Goal: Information Seeking & Learning: Learn about a topic

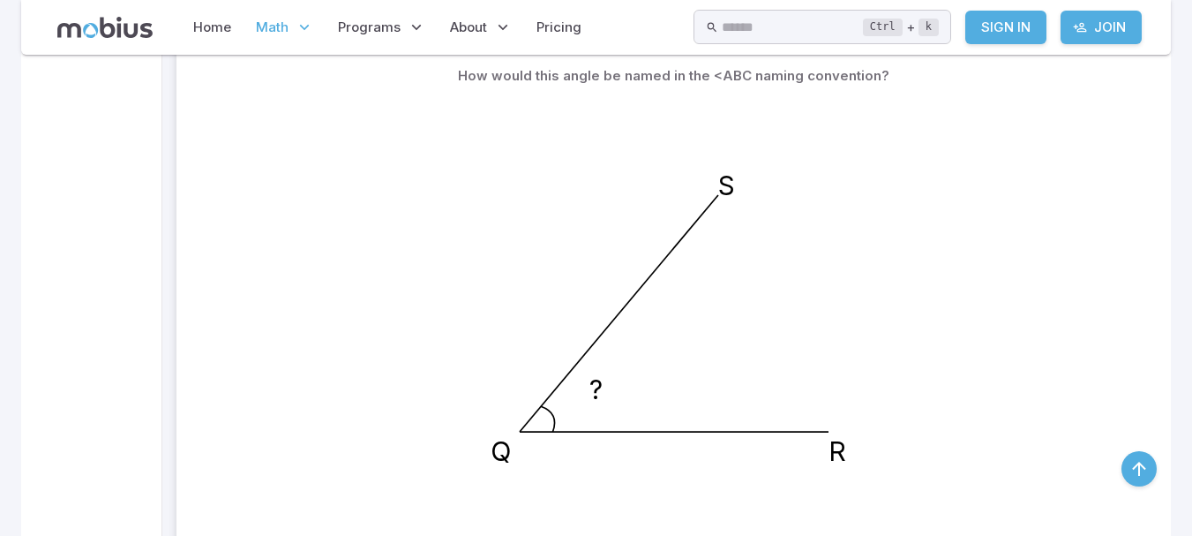
scroll to position [364, 0]
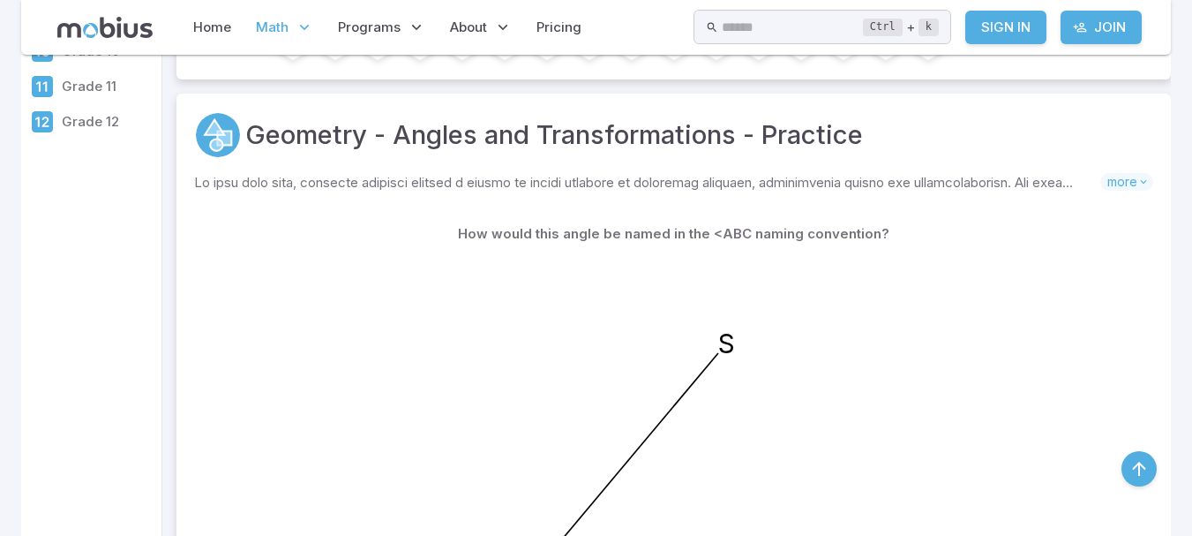
drag, startPoint x: 899, startPoint y: 310, endPoint x: 814, endPoint y: 283, distance: 89.6
click at [814, 283] on icon "? R Q S" at bounding box center [674, 471] width 441 height 441
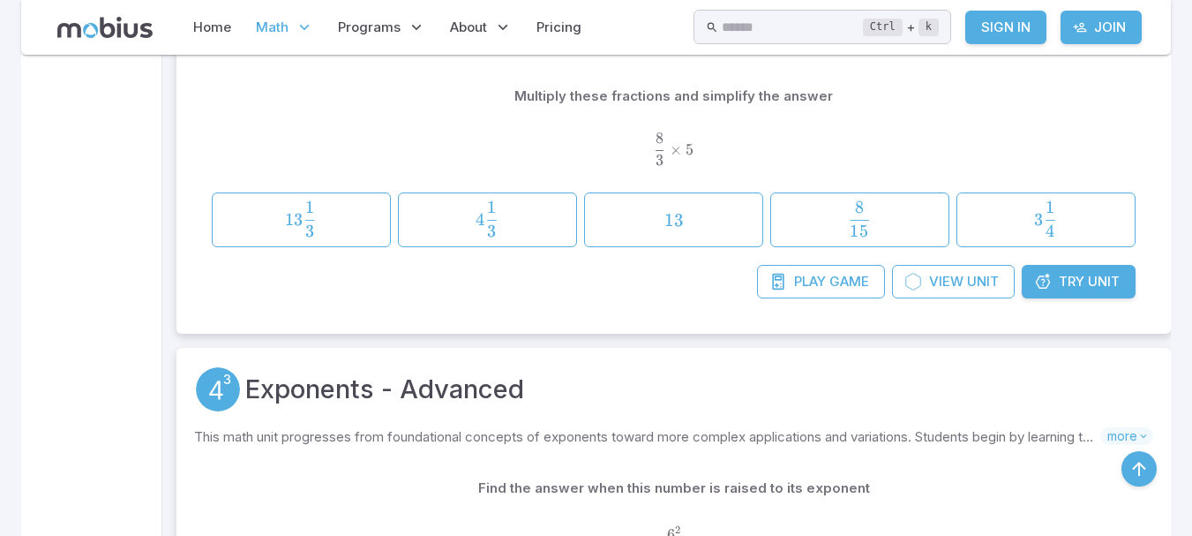
scroll to position [1211, 0]
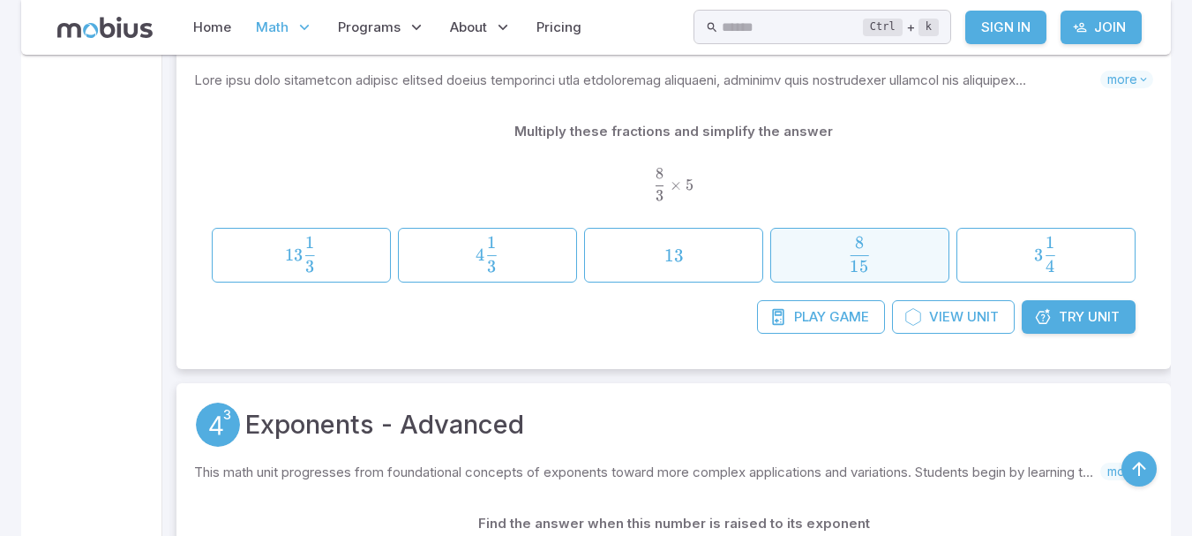
click at [786, 264] on span "15 8 ​" at bounding box center [860, 253] width 154 height 35
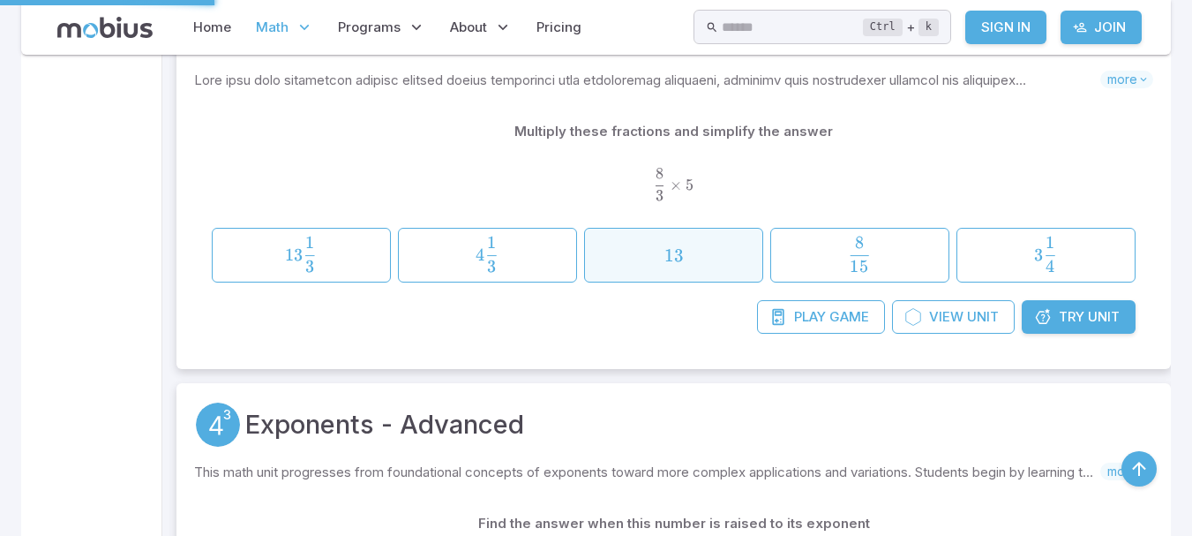
click at [718, 252] on span "13" at bounding box center [673, 255] width 166 height 22
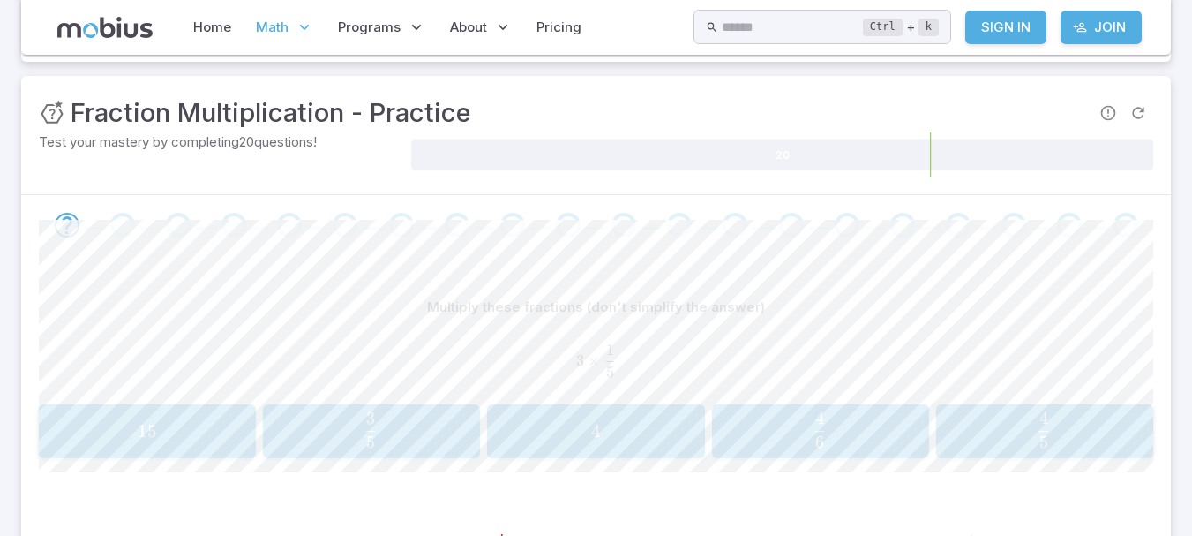
scroll to position [263, 0]
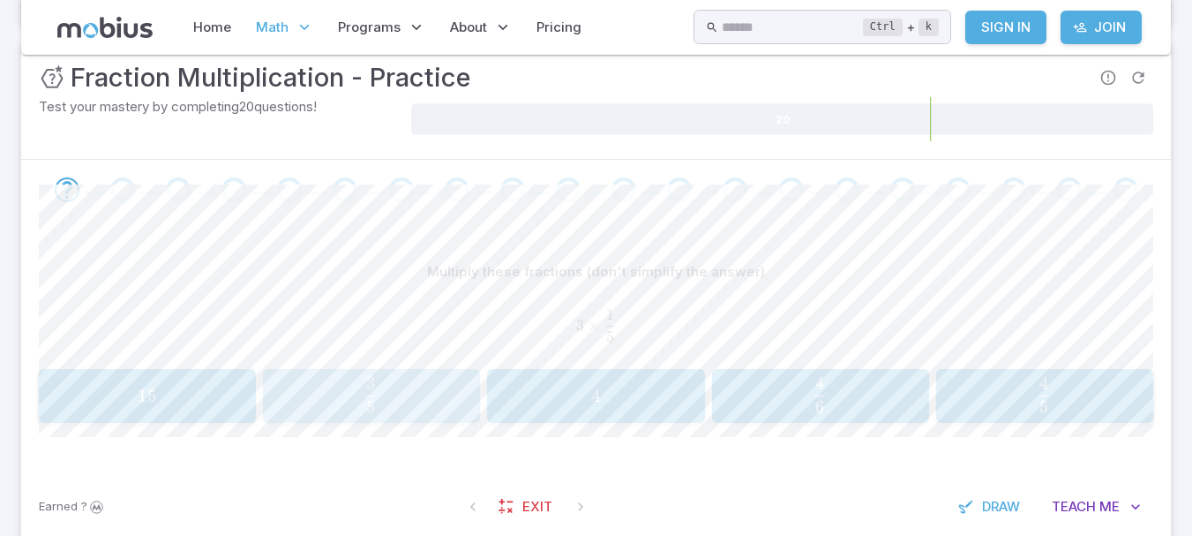
click at [424, 398] on span "5 3 ​" at bounding box center [370, 394] width 191 height 35
click at [397, 369] on button "6 8 \frac{6}{8} 8 6 ​" at bounding box center [371, 396] width 217 height 55
click at [249, 385] on div "1 12 \frac{1}{12} 12 1 ​" at bounding box center [147, 396] width 206 height 41
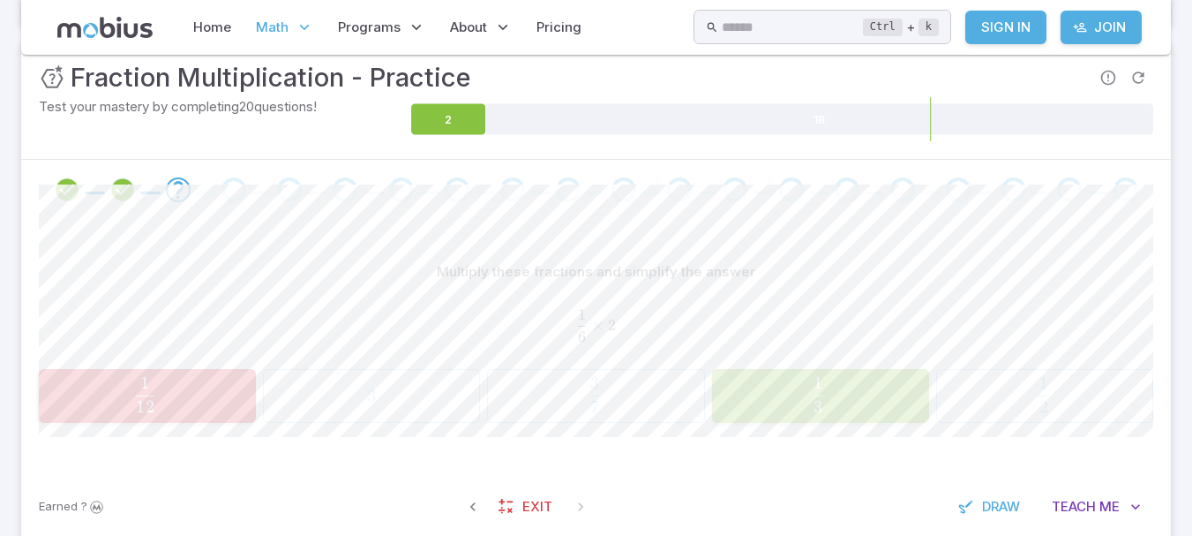
click at [771, 449] on div "Multiply these fractions and simplify the answer 1 6 × 2 \frac{1}{6}\times 2 6 …" at bounding box center [596, 346] width 1114 height 252
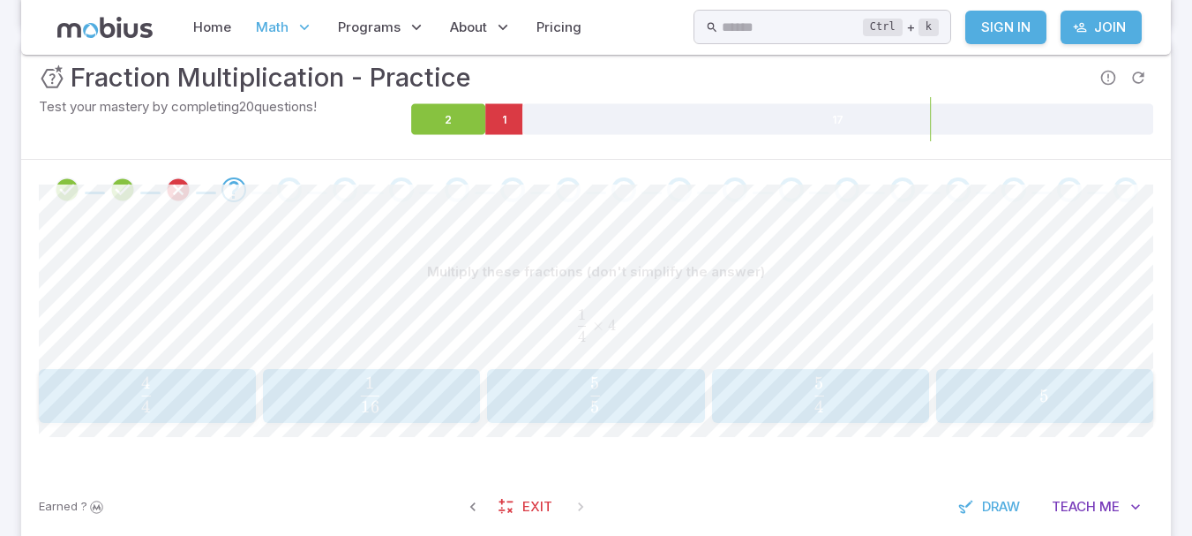
click at [220, 393] on span "4 4 ​" at bounding box center [145, 394] width 191 height 35
click at [807, 402] on span "6 6 ​" at bounding box center [819, 394] width 191 height 35
click at [977, 404] on span "3 5 ​" at bounding box center [1043, 394] width 191 height 35
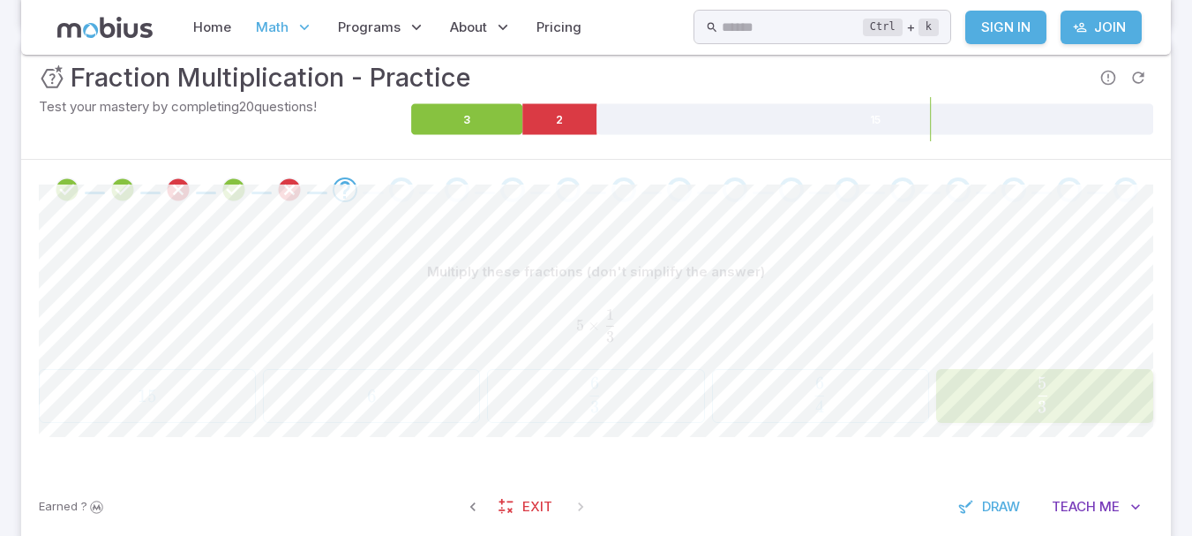
click at [977, 404] on span "3 5 ​" at bounding box center [1042, 394] width 193 height 35
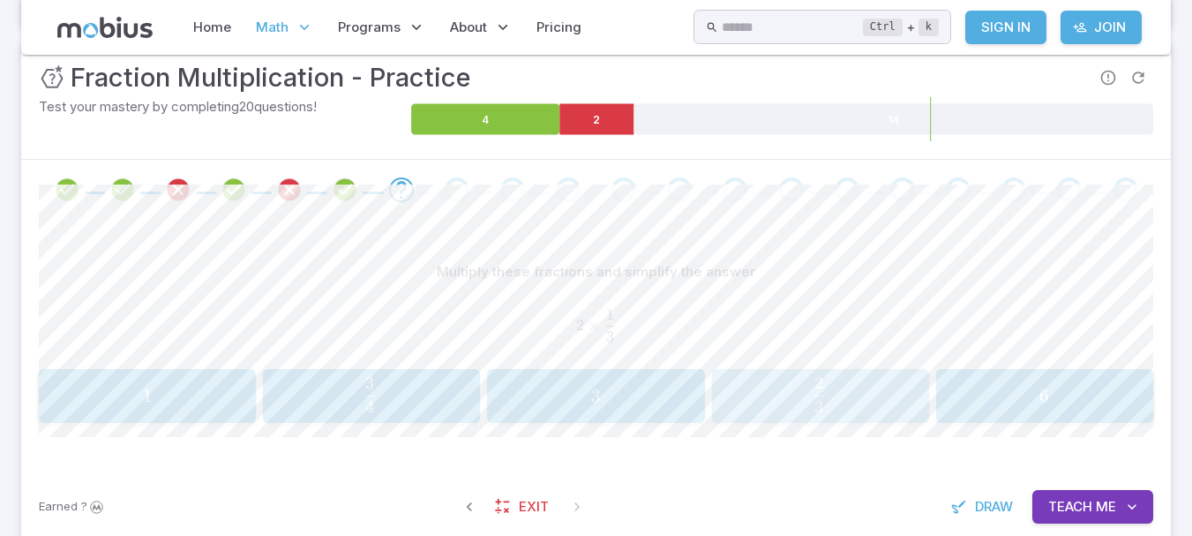
click at [773, 416] on div "2 3 \frac{2}{3} 3 2 ​" at bounding box center [820, 396] width 206 height 41
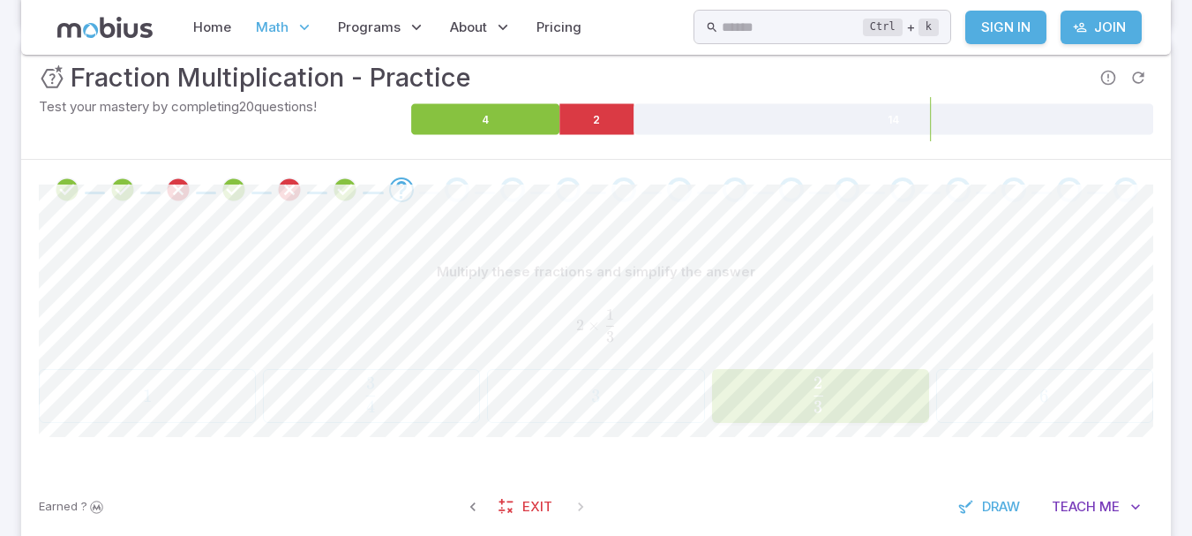
click at [771, 430] on div "Multiply these fractions and simplify the answer 2 × 1 3 2\times \frac{1}{3} 2 …" at bounding box center [596, 346] width 1114 height 252
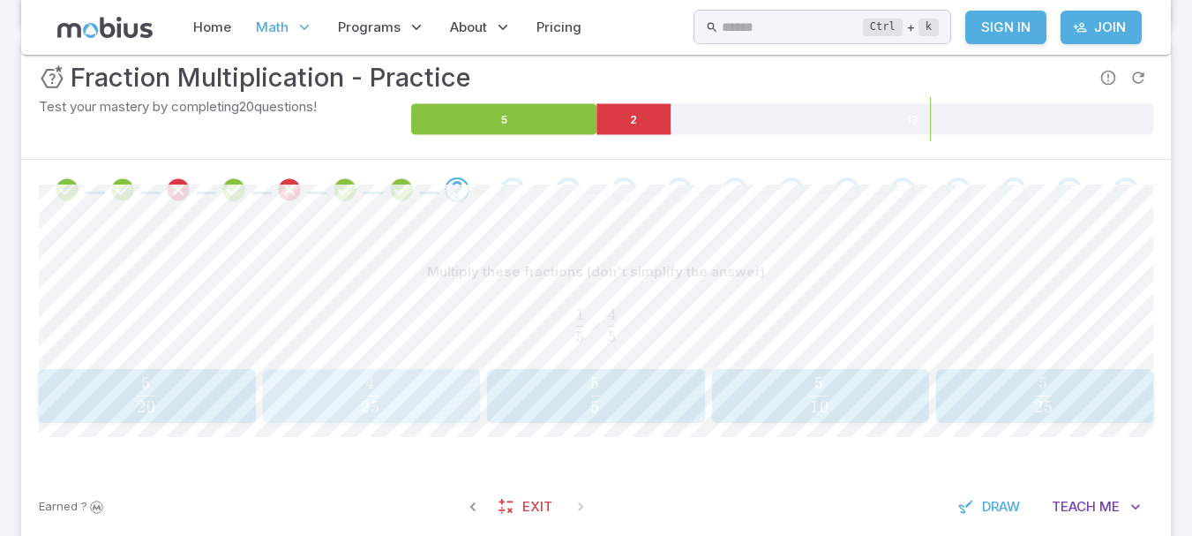
click at [424, 394] on span "25 4 ​" at bounding box center [369, 394] width 191 height 35
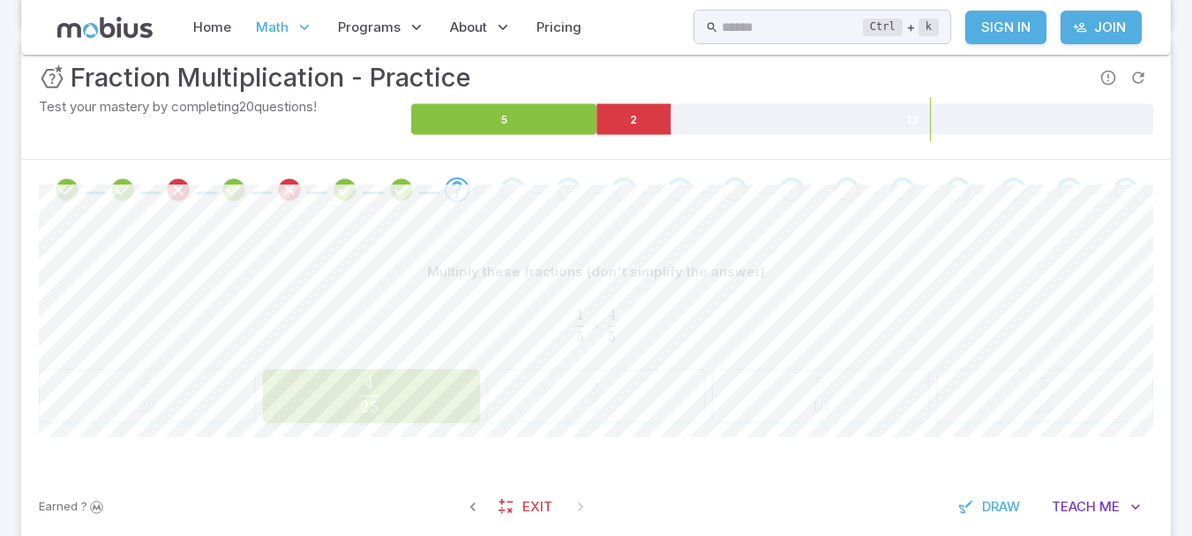
click at [424, 394] on span "25 4 ​" at bounding box center [369, 394] width 193 height 35
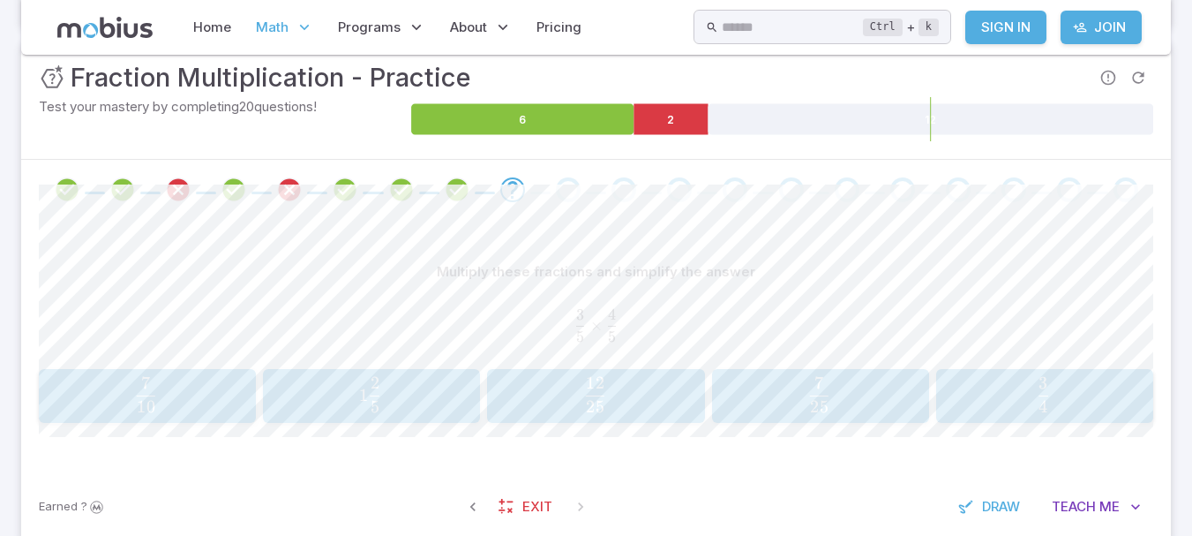
click at [555, 372] on button "12 25 \frac{12}{25} 25 12 ​" at bounding box center [595, 396] width 217 height 55
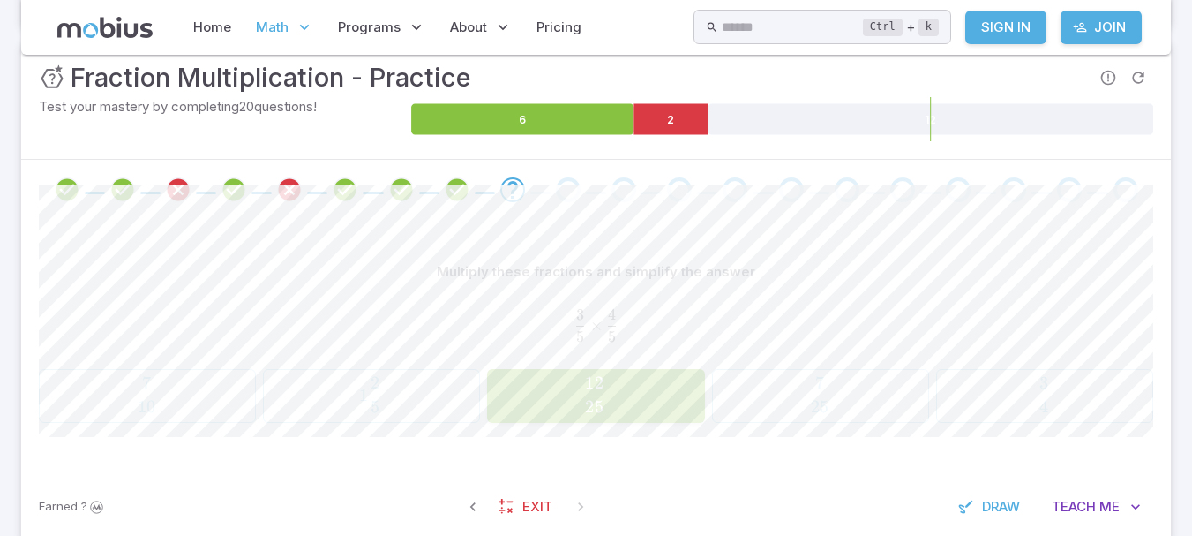
click at [584, 426] on div "Multiply these fractions and simplify the answer 3 5 × 4 5 \frac{3}{5}\times \f…" at bounding box center [596, 346] width 1114 height 252
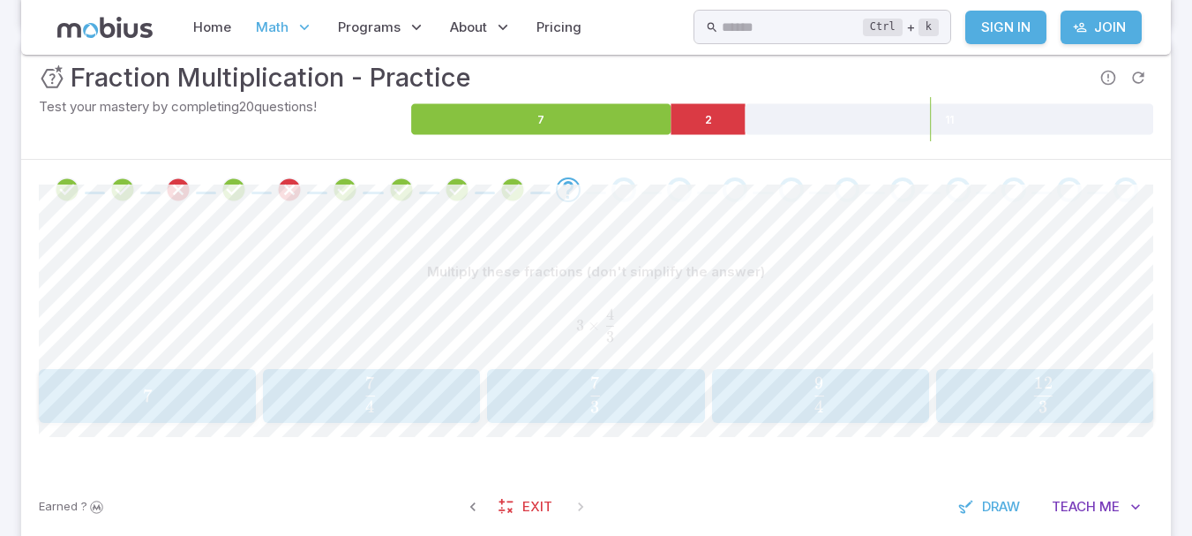
click at [1052, 386] on span "12" at bounding box center [1043, 382] width 19 height 21
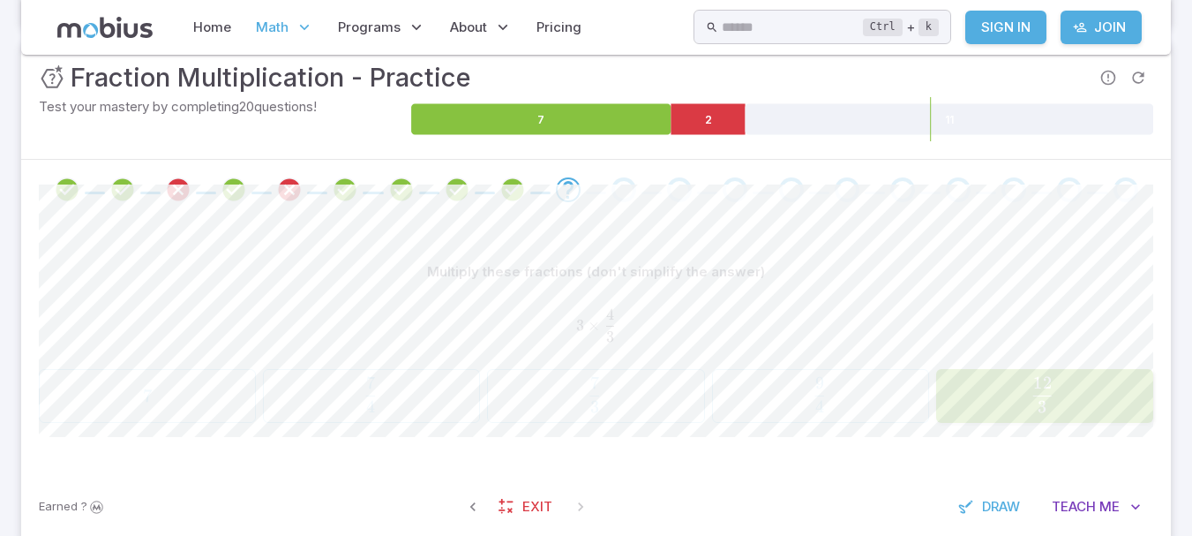
click at [1052, 386] on span "​" at bounding box center [1053, 389] width 2 height 24
click at [676, 280] on p "Multiply these fractions (don't simplify the answer)" at bounding box center [596, 271] width 338 height 19
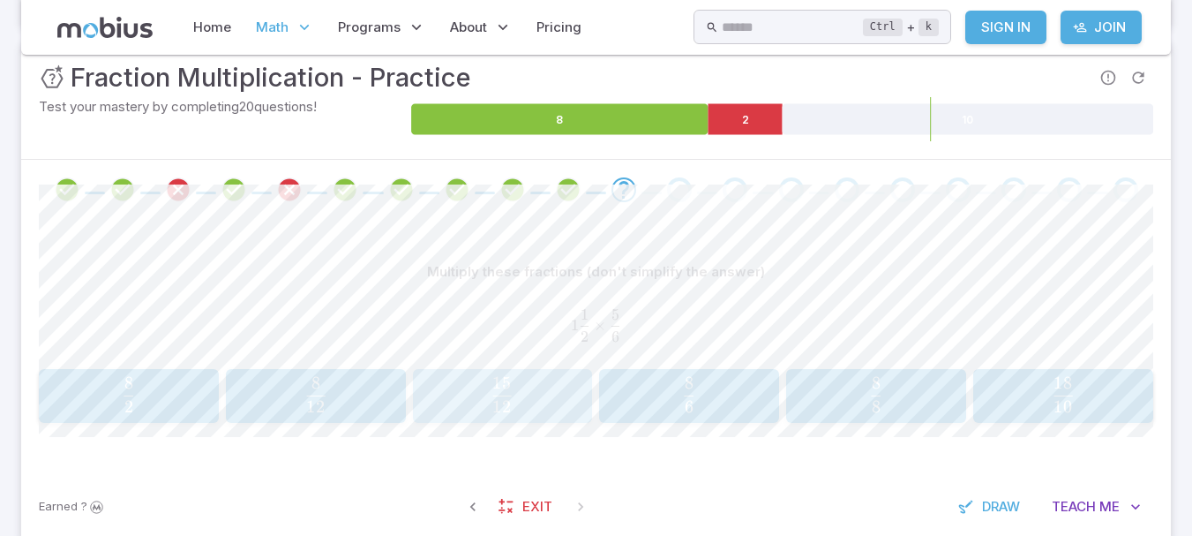
click at [581, 390] on div "15 12 \frac{15}{12} 12 15 ​" at bounding box center [502, 396] width 169 height 41
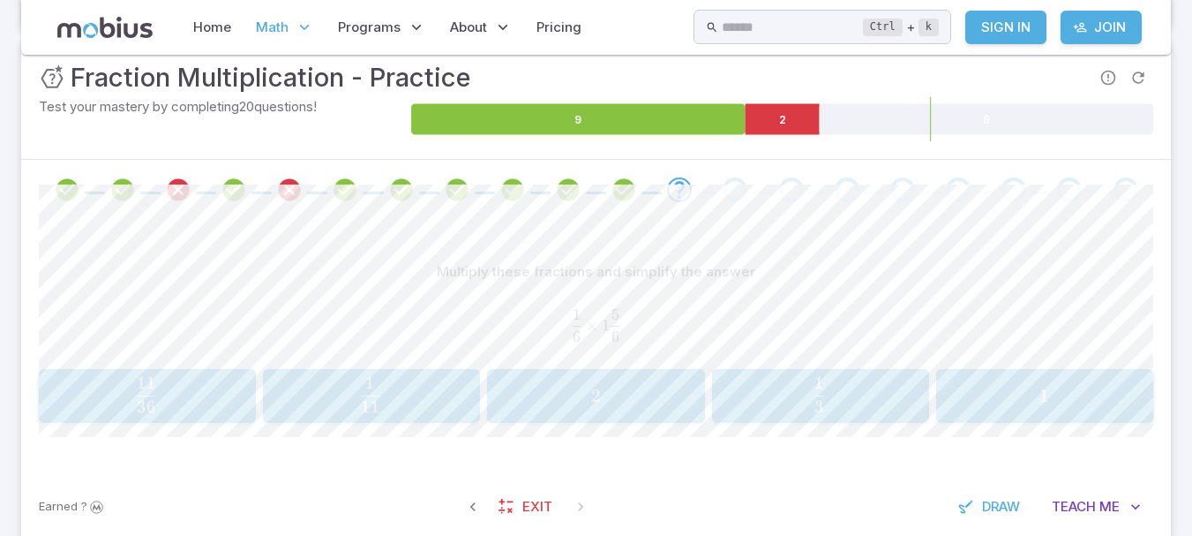
click at [646, 404] on span "2" at bounding box center [596, 396] width 206 height 22
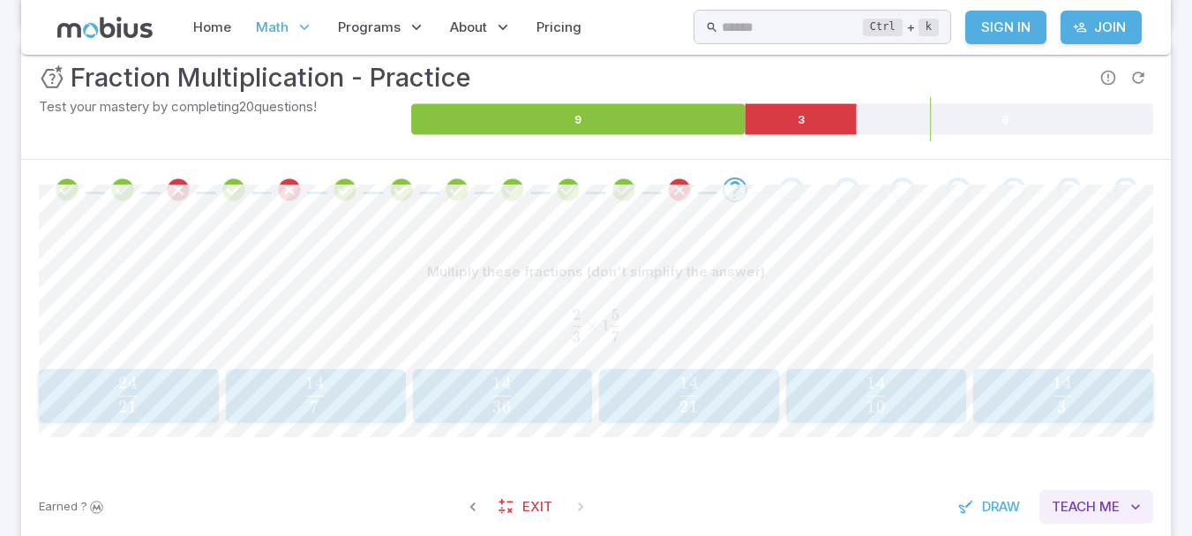
click at [1079, 500] on span "Teach" at bounding box center [1074, 506] width 44 height 19
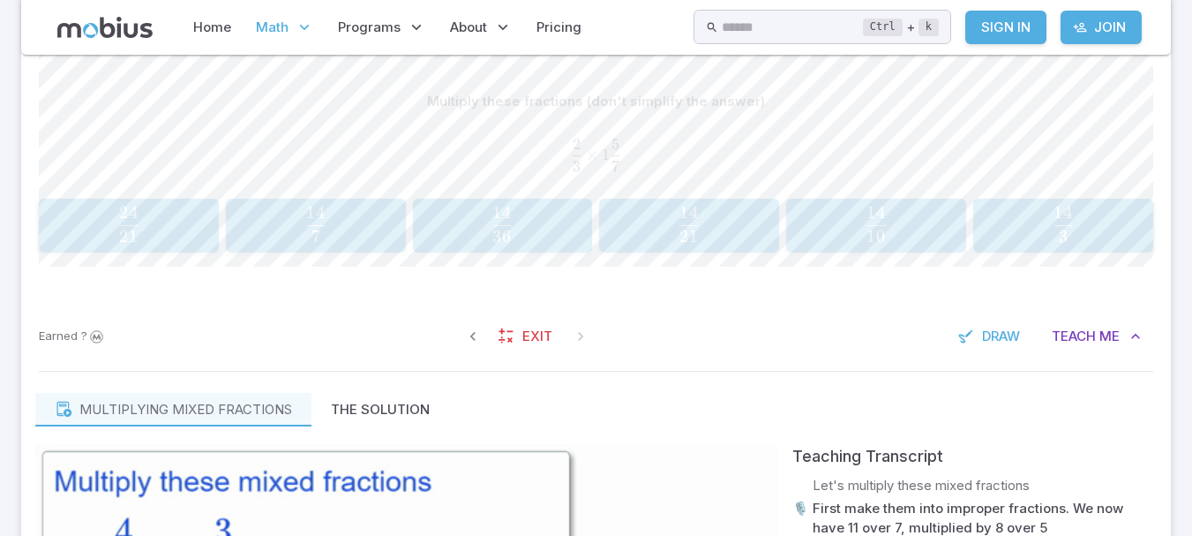
scroll to position [419, 0]
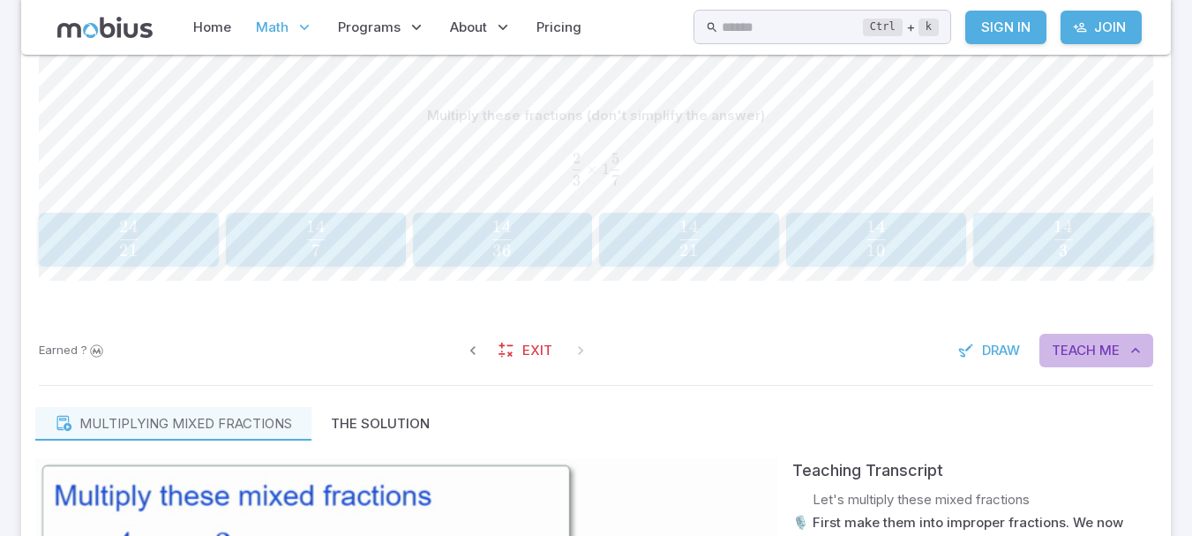
click at [1087, 339] on button "Teach Me" at bounding box center [1096, 351] width 114 height 34
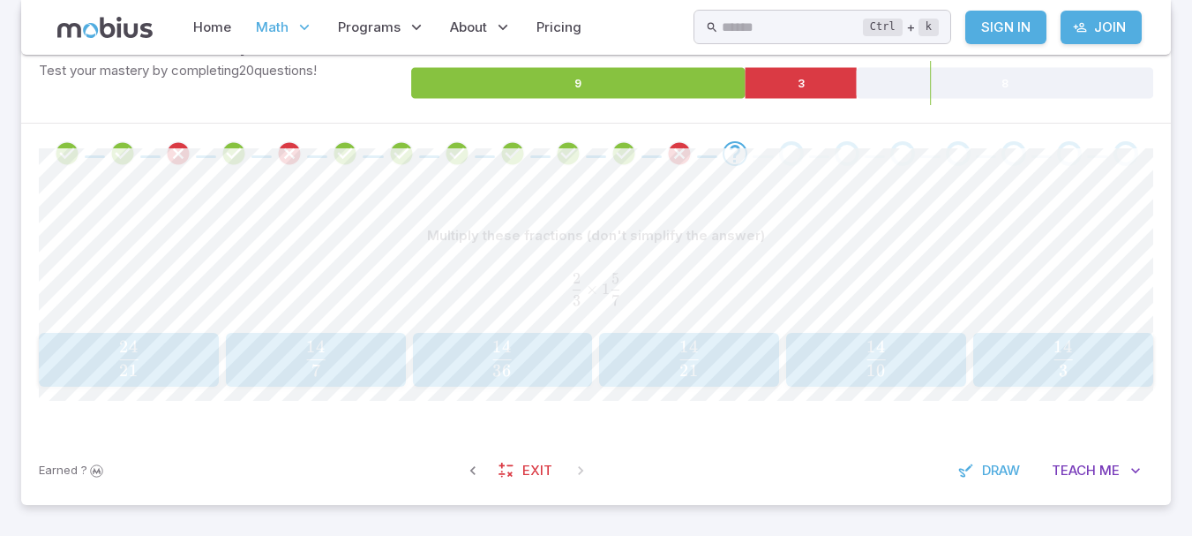
scroll to position [300, 0]
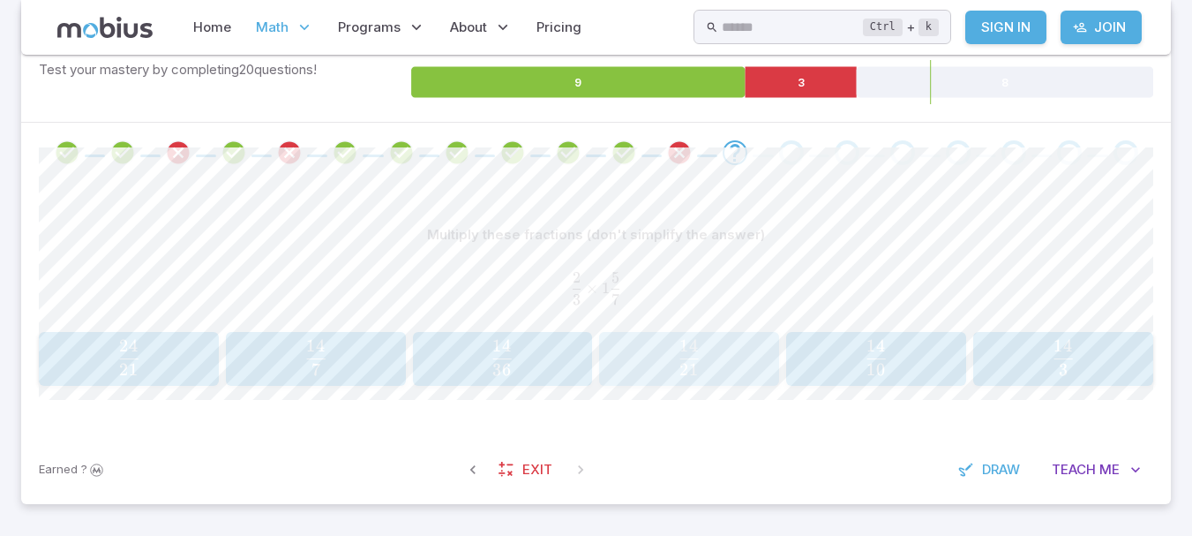
click at [703, 373] on span "21 14 ​" at bounding box center [689, 357] width 155 height 35
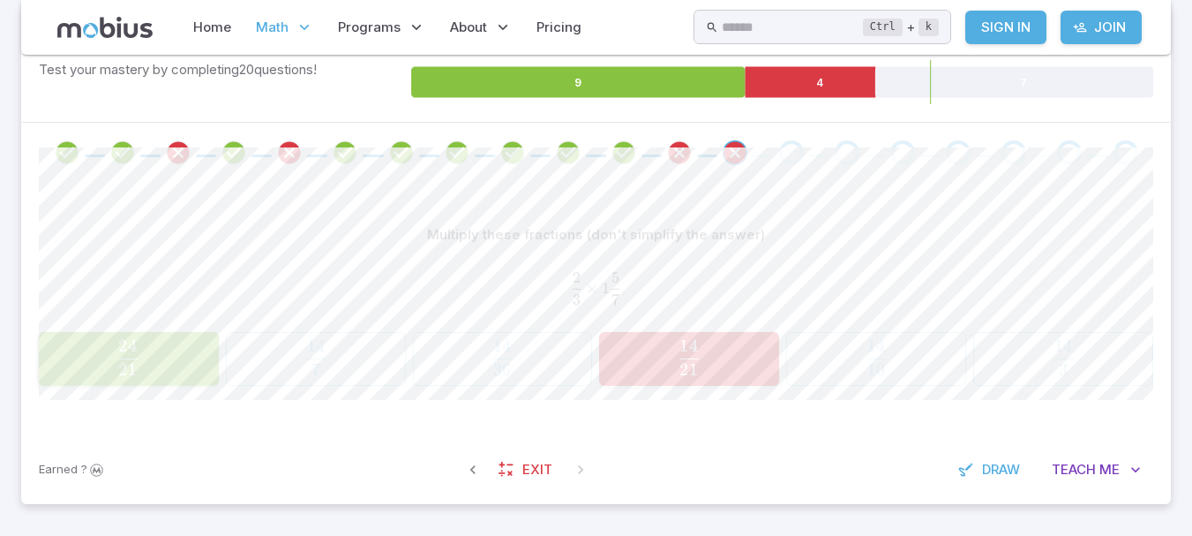
click at [711, 439] on div "Earned ? Exit Draw Teach Me" at bounding box center [596, 469] width 1150 height 69
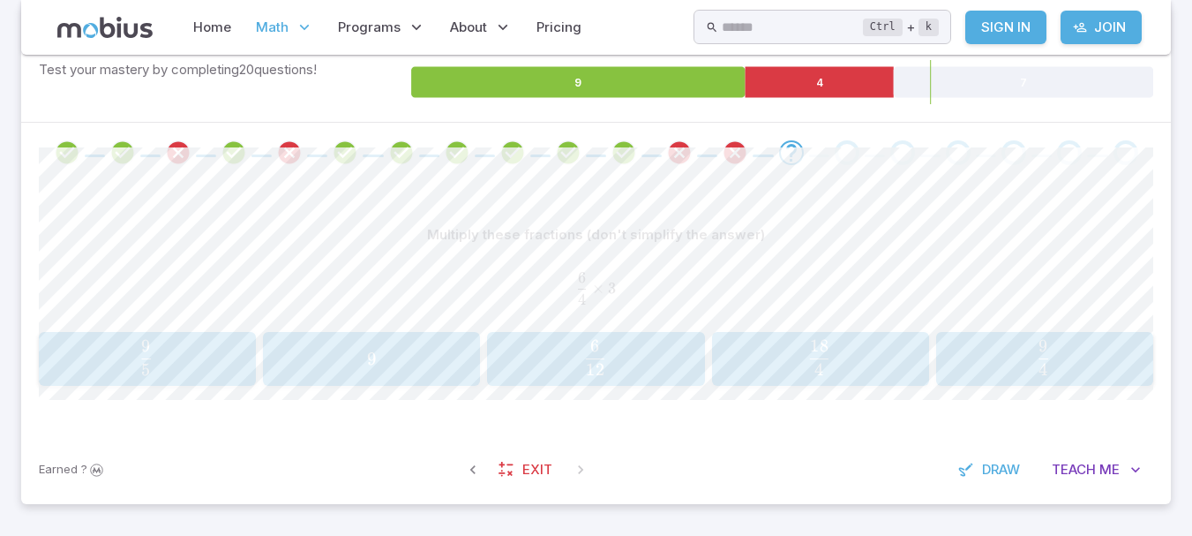
click at [908, 373] on span "4 18 ​" at bounding box center [819, 357] width 191 height 35
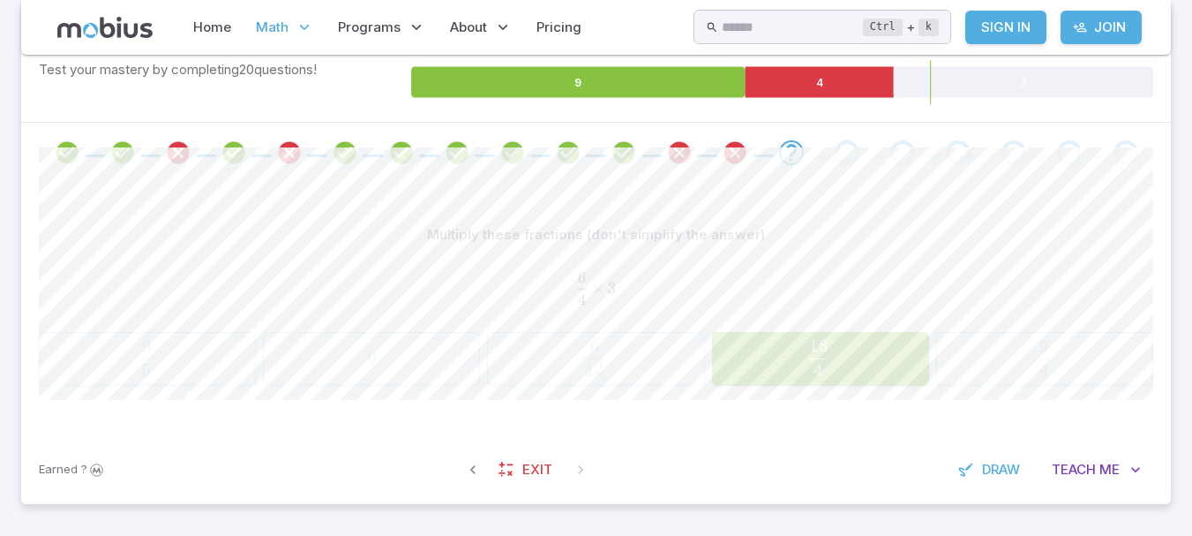
click at [910, 412] on div "Multiply these fractions (don't simplify the answer) 6 4 × 3 \frac{6}{4}\times …" at bounding box center [596, 309] width 1114 height 252
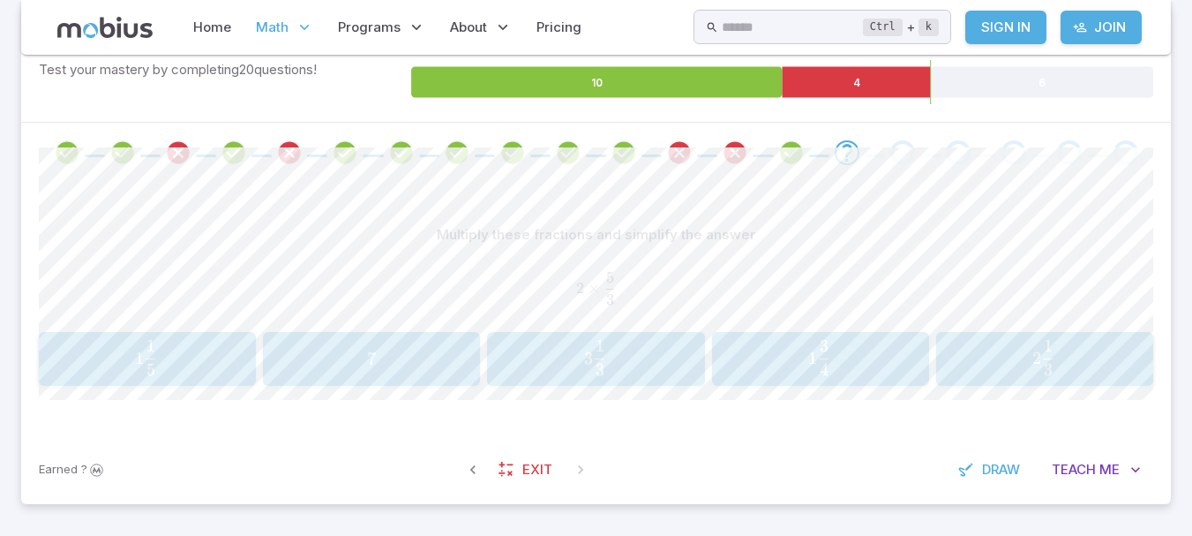
click at [605, 364] on span "3 1 ​" at bounding box center [600, 357] width 11 height 35
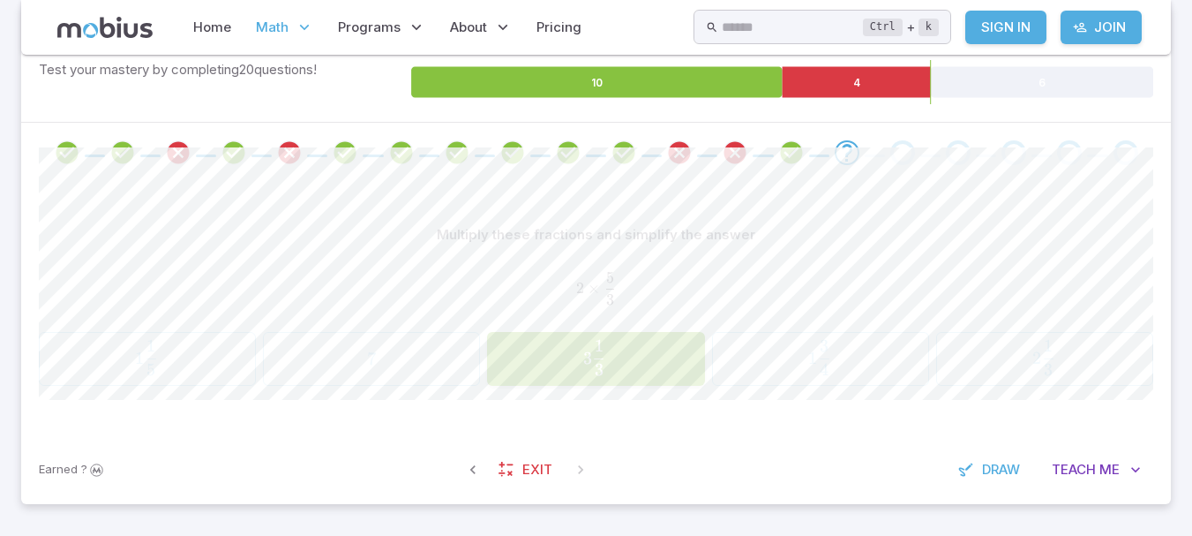
click at [634, 488] on div "Earned ? Exit Draw Teach Me" at bounding box center [596, 469] width 1150 height 69
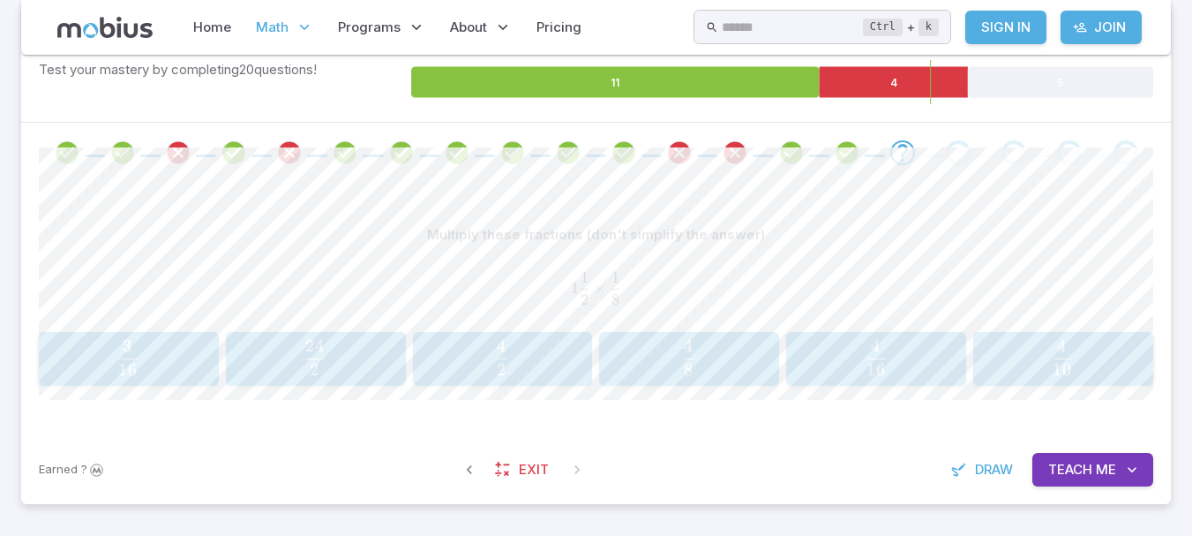
click at [986, 473] on span "Draw" at bounding box center [994, 469] width 38 height 19
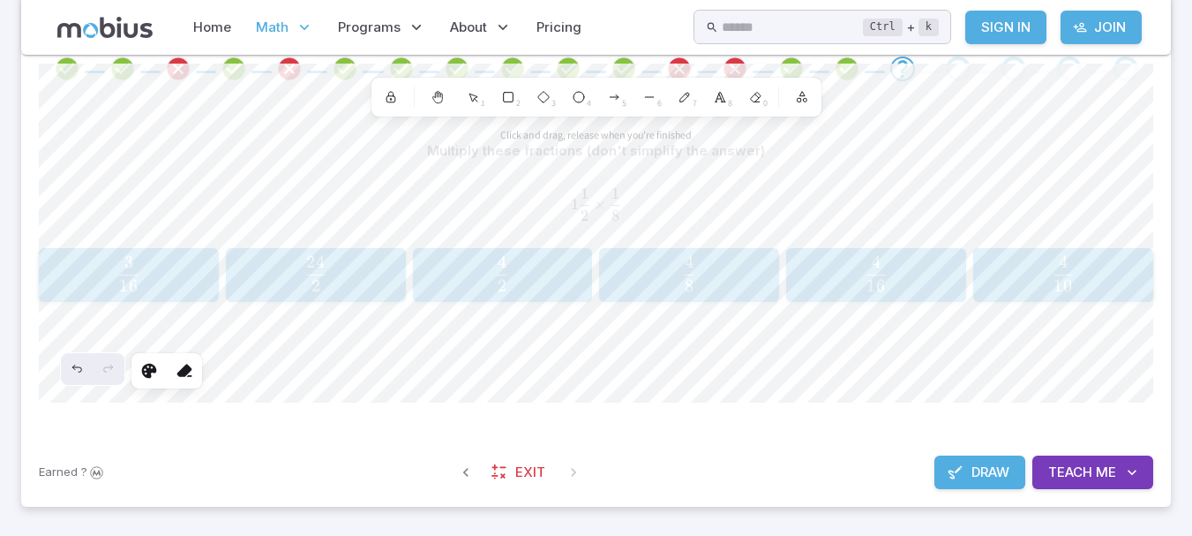
scroll to position [386, 0]
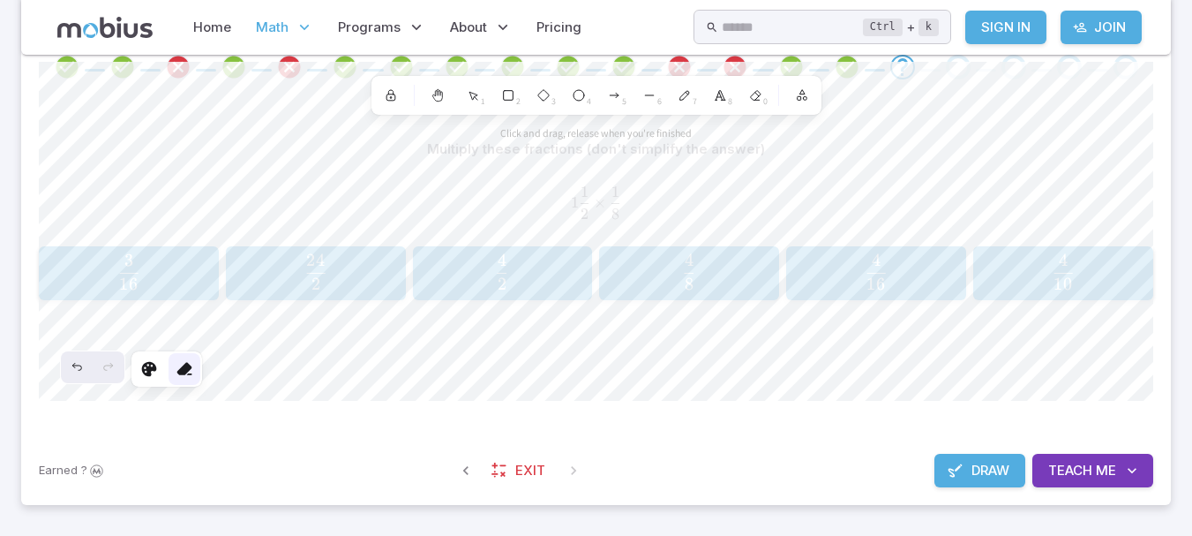
click at [197, 372] on div at bounding box center [185, 369] width 32 height 32
click at [183, 377] on icon at bounding box center [185, 369] width 18 height 18
click at [997, 438] on div "Earned ? Exit Draw Teach Me" at bounding box center [596, 470] width 1150 height 69
click at [987, 487] on button "Draw" at bounding box center [979, 471] width 91 height 34
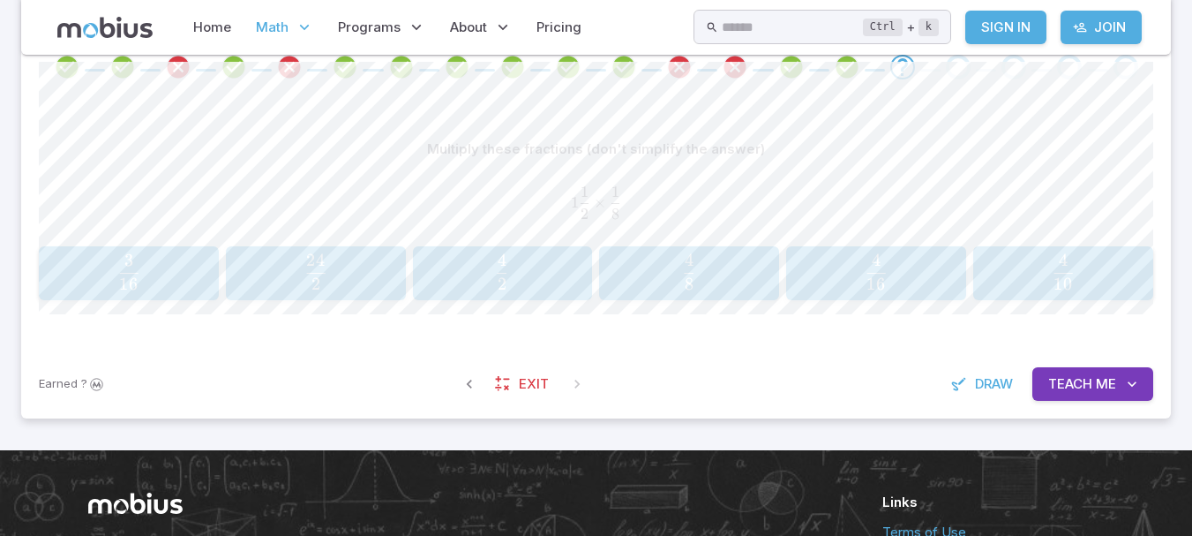
click at [1114, 352] on div "Earned ? Exit Draw Teach Me" at bounding box center [596, 383] width 1150 height 69
click at [1113, 371] on button "Teach Me" at bounding box center [1092, 384] width 121 height 34
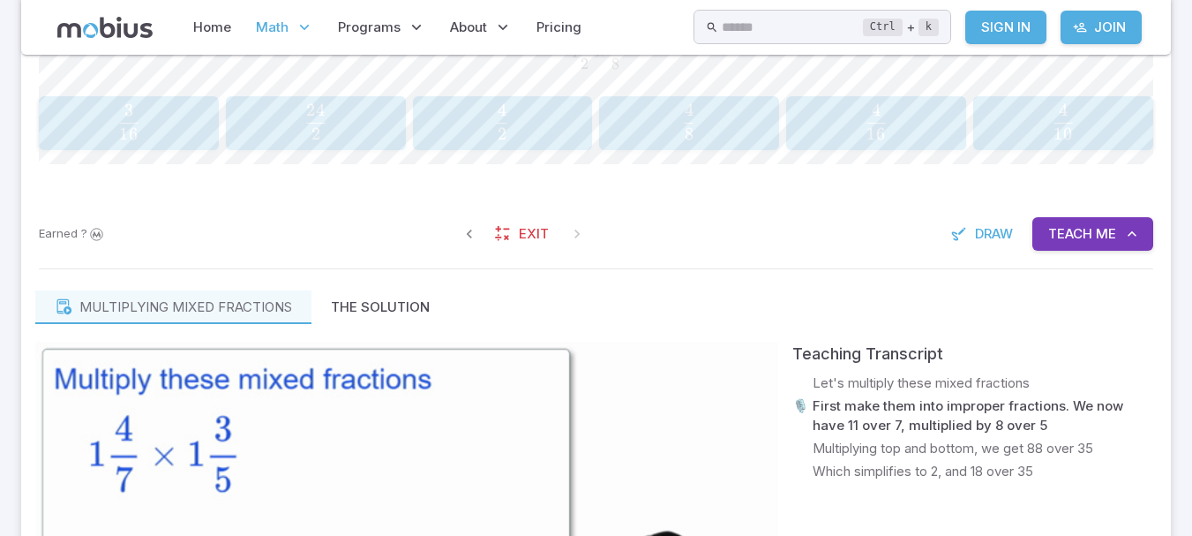
scroll to position [756, 0]
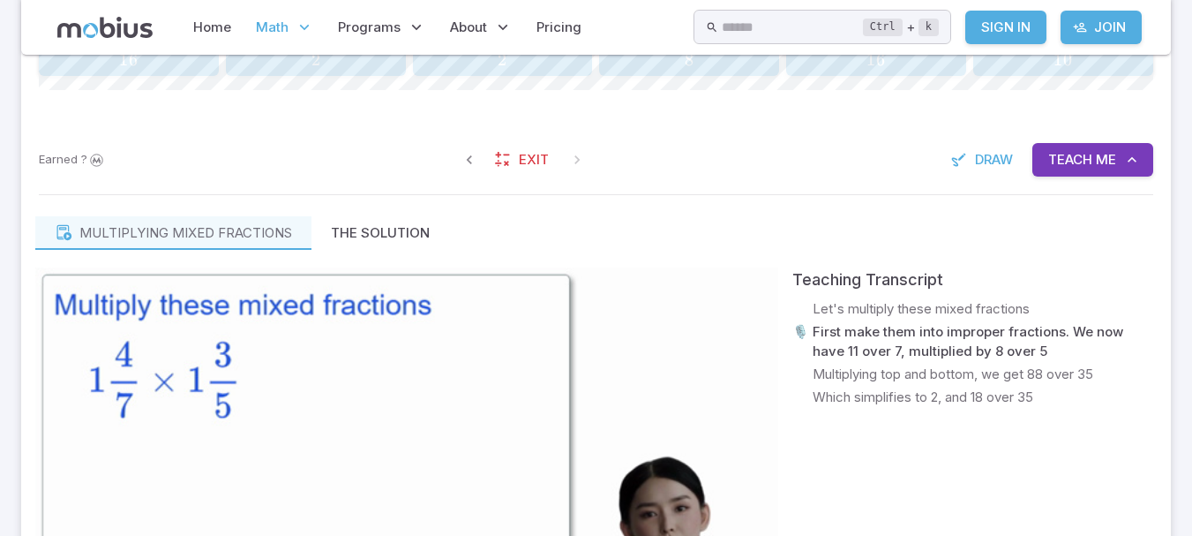
click at [1104, 154] on span "Me" at bounding box center [1106, 159] width 20 height 19
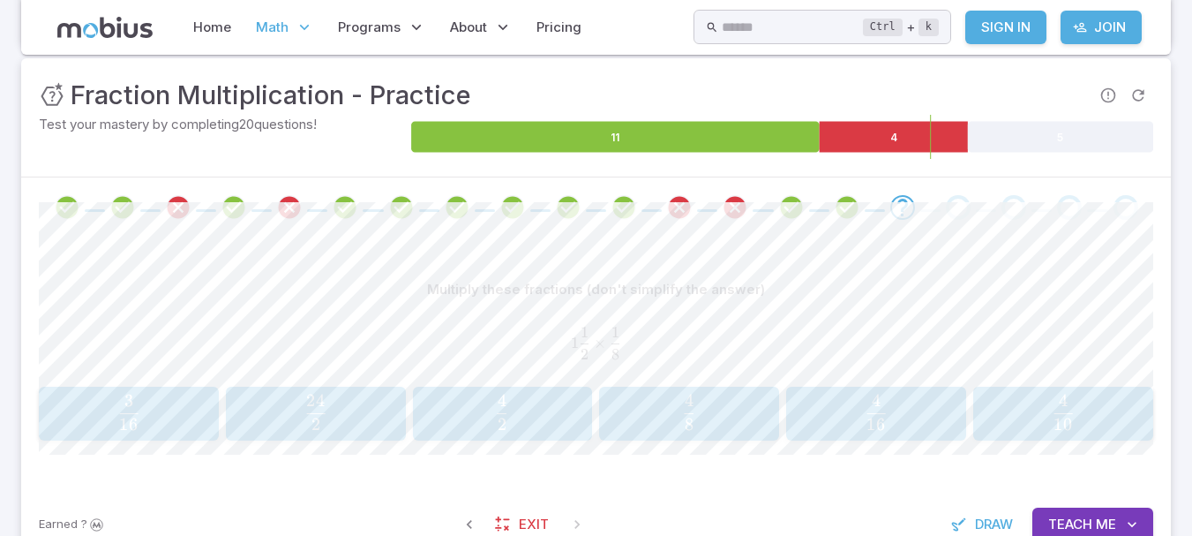
scroll to position [254, 0]
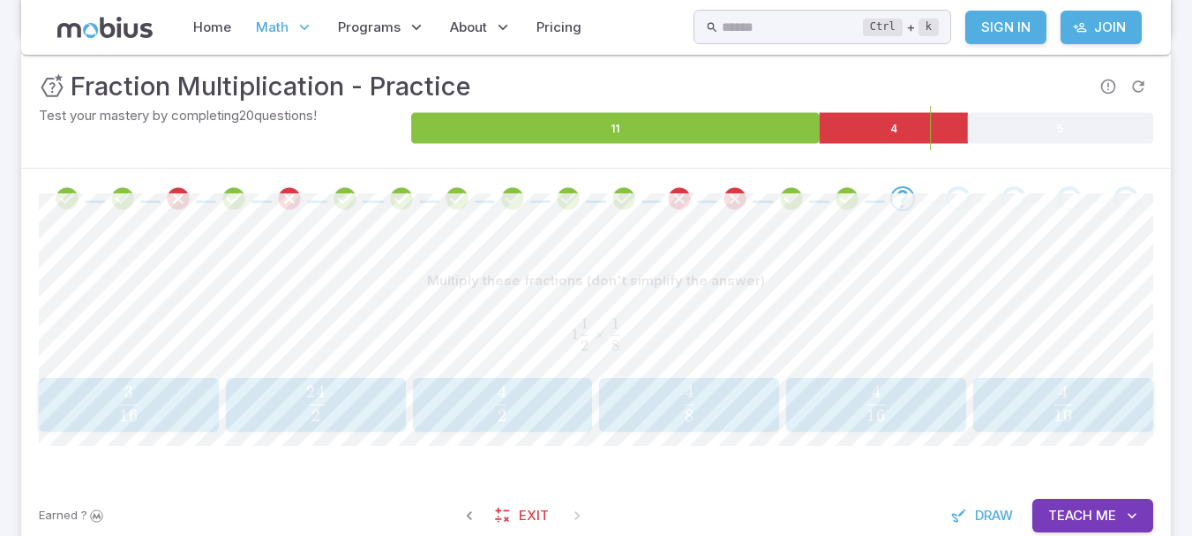
click at [626, 381] on button "4 8 \frac{4}{8} 8 4 ​" at bounding box center [689, 405] width 180 height 55
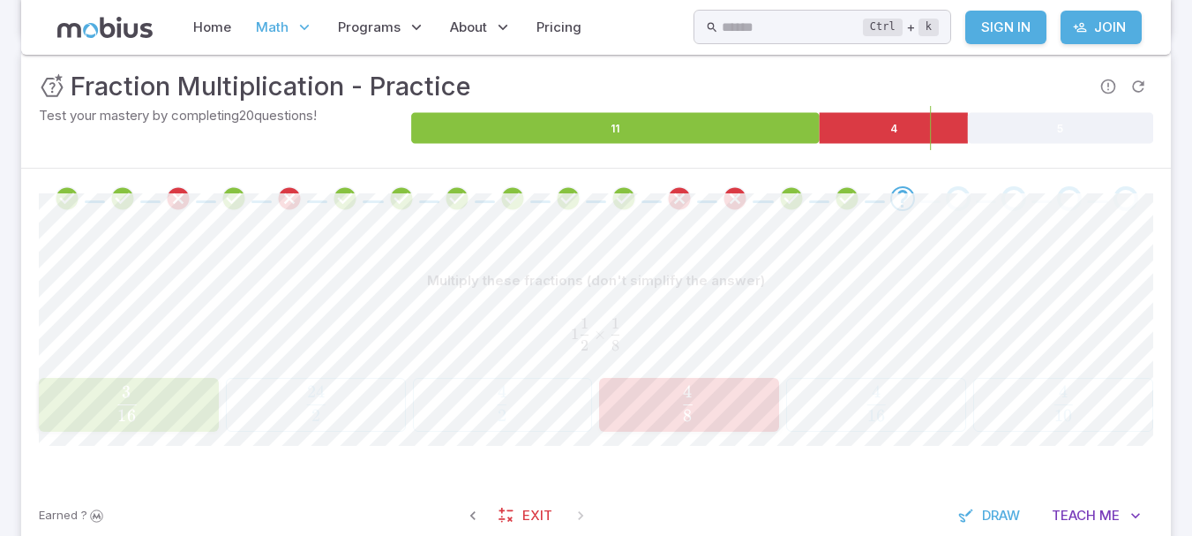
click at [611, 346] on span "8 1 ​" at bounding box center [615, 334] width 11 height 32
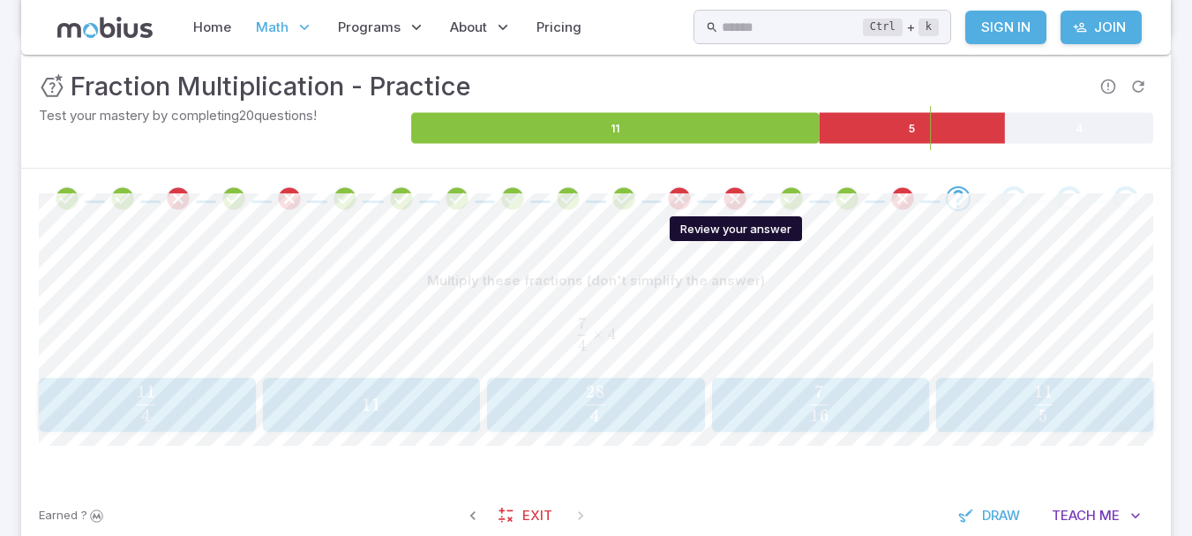
drag, startPoint x: 744, startPoint y: 199, endPoint x: 736, endPoint y: 203, distance: 9.1
click at [739, 201] on icon "Review your answer" at bounding box center [735, 198] width 26 height 26
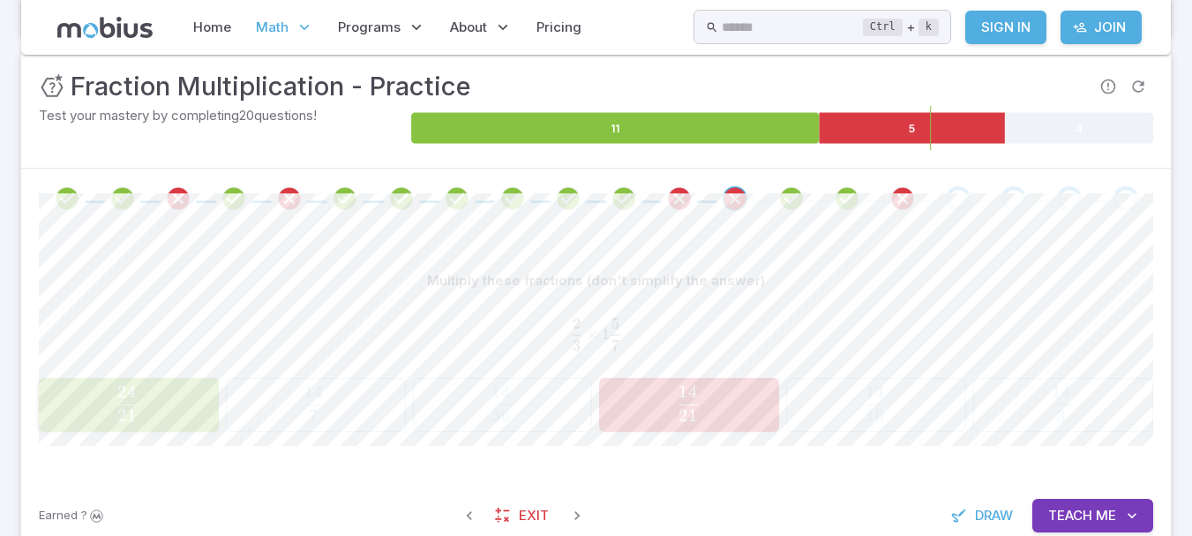
click at [948, 189] on span at bounding box center [958, 198] width 25 height 25
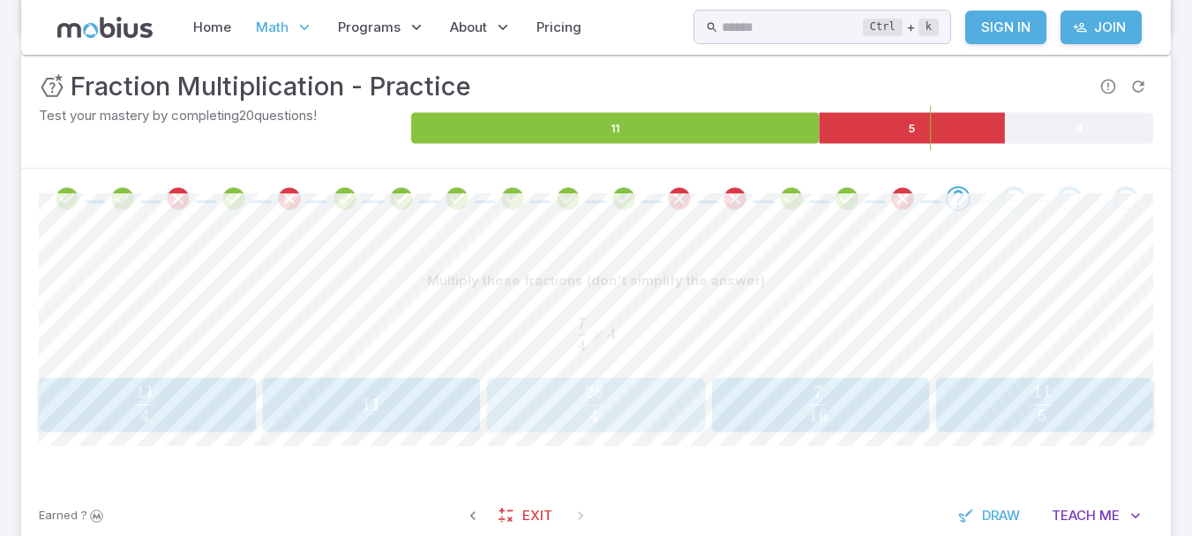
click at [586, 406] on span "4 28" at bounding box center [594, 398] width 19 height 24
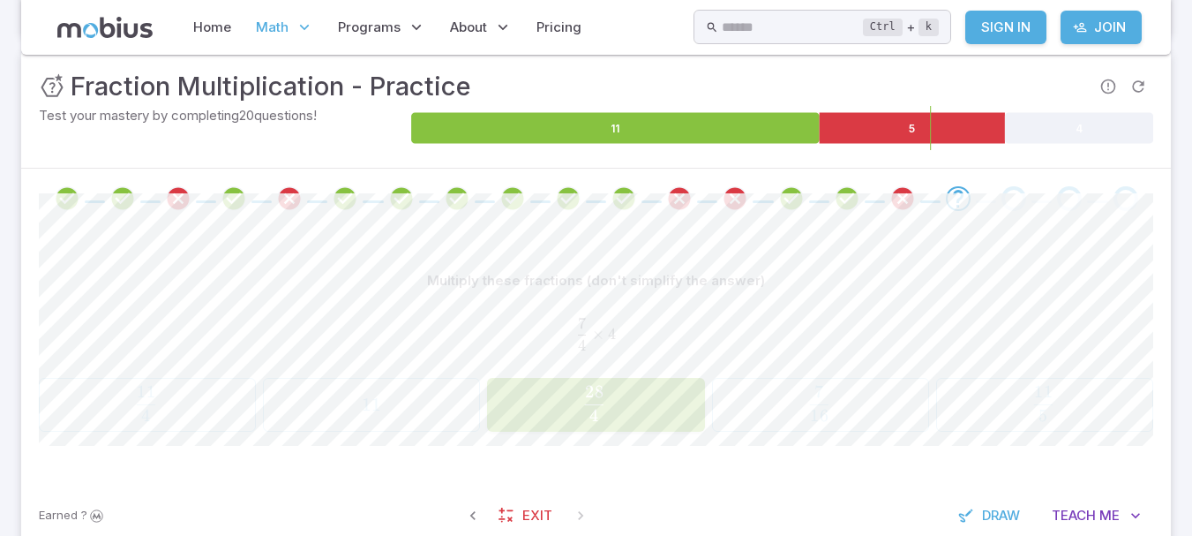
click at [868, 266] on div "Multiply these fractions (don't simplify the answer)" at bounding box center [596, 281] width 1114 height 34
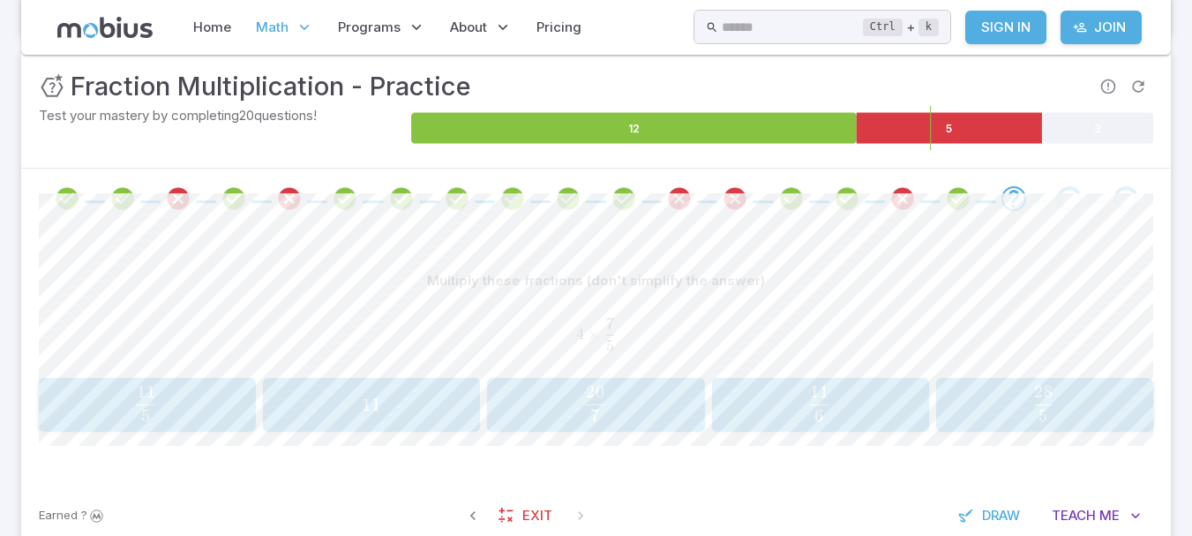
click at [991, 394] on span "5 28 ​" at bounding box center [1043, 403] width 191 height 35
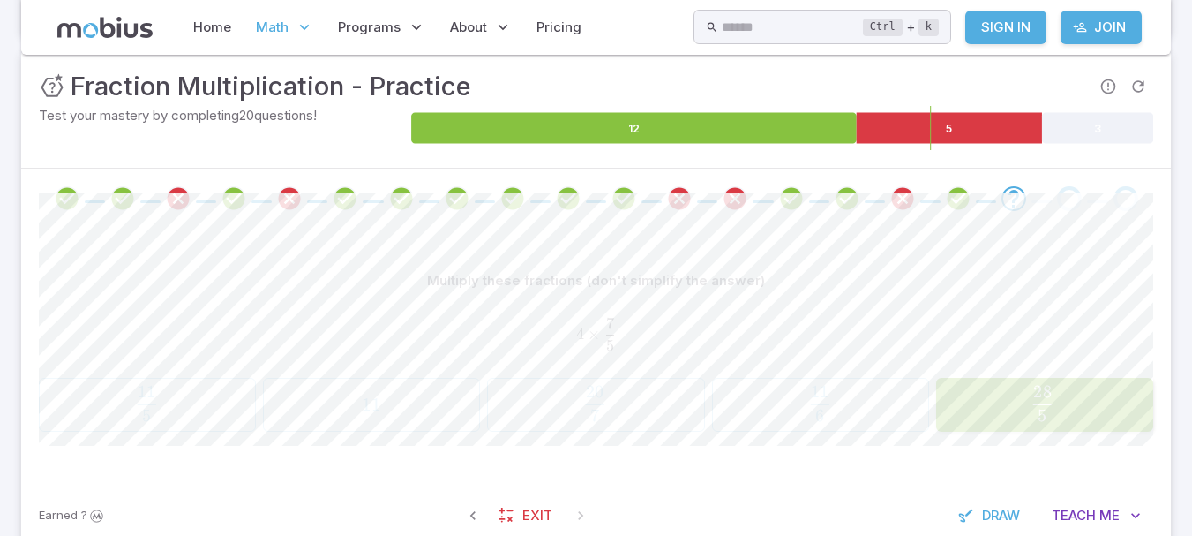
drag, startPoint x: 711, startPoint y: 303, endPoint x: 1039, endPoint y: 409, distance: 344.3
click at [736, 304] on div "4 × 7 5 4\times \frac{7}{5} 4 × 5 7 ​" at bounding box center [596, 333] width 1114 height 58
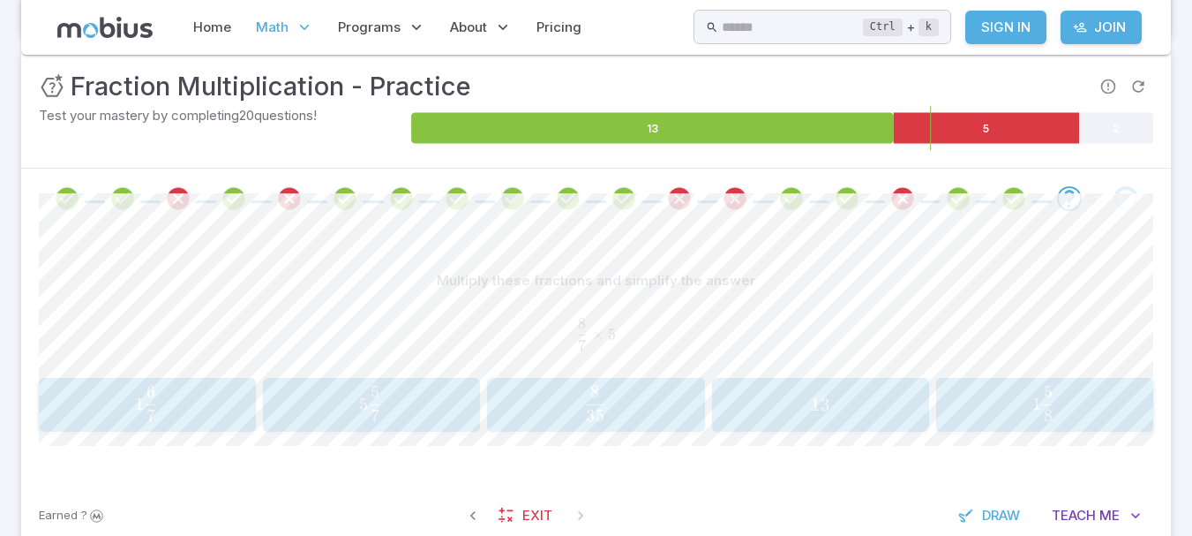
click at [393, 425] on button "5 5 7 5\frac{5}{7} 5 7 5 ​" at bounding box center [371, 405] width 217 height 55
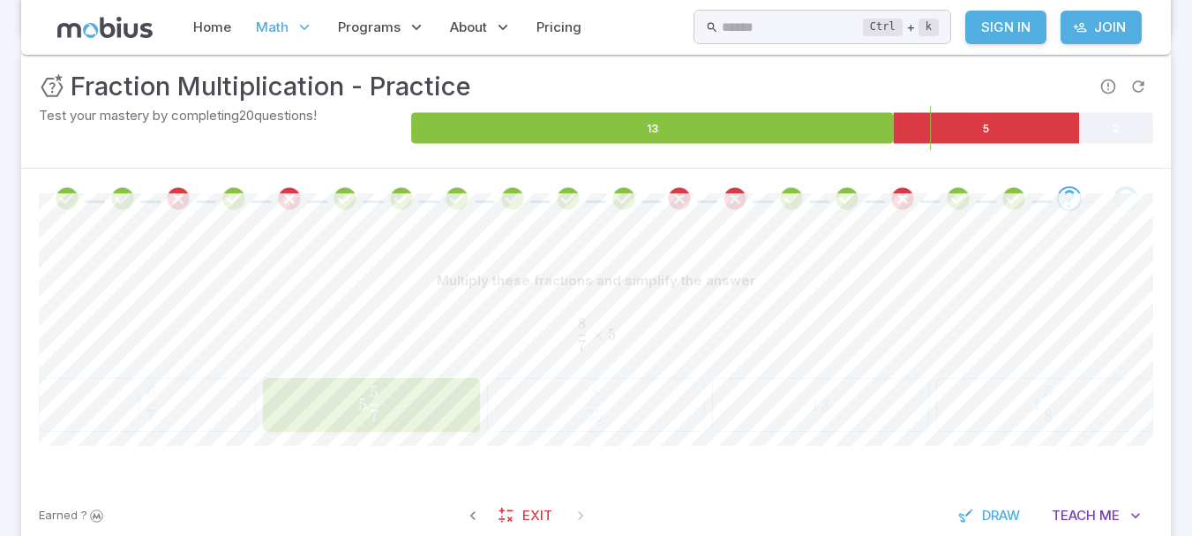
click at [454, 441] on div "Multiply these fractions and simplify the answer 8 7 × 5 \frac{8}{7}\times 5 7 …" at bounding box center [596, 355] width 1114 height 252
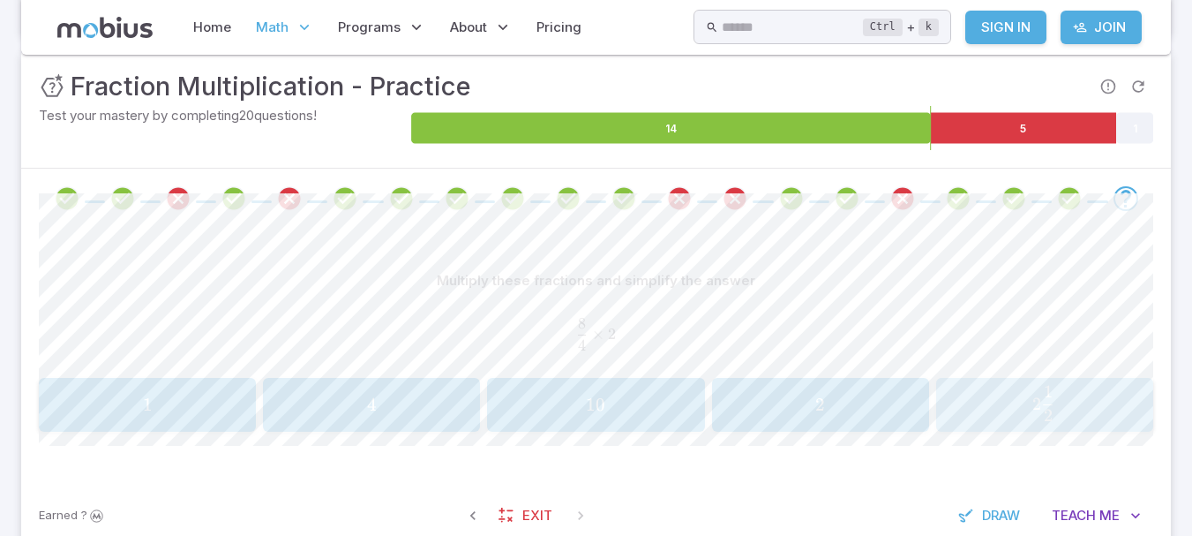
click at [1054, 401] on span "​" at bounding box center [1054, 398] width 2 height 24
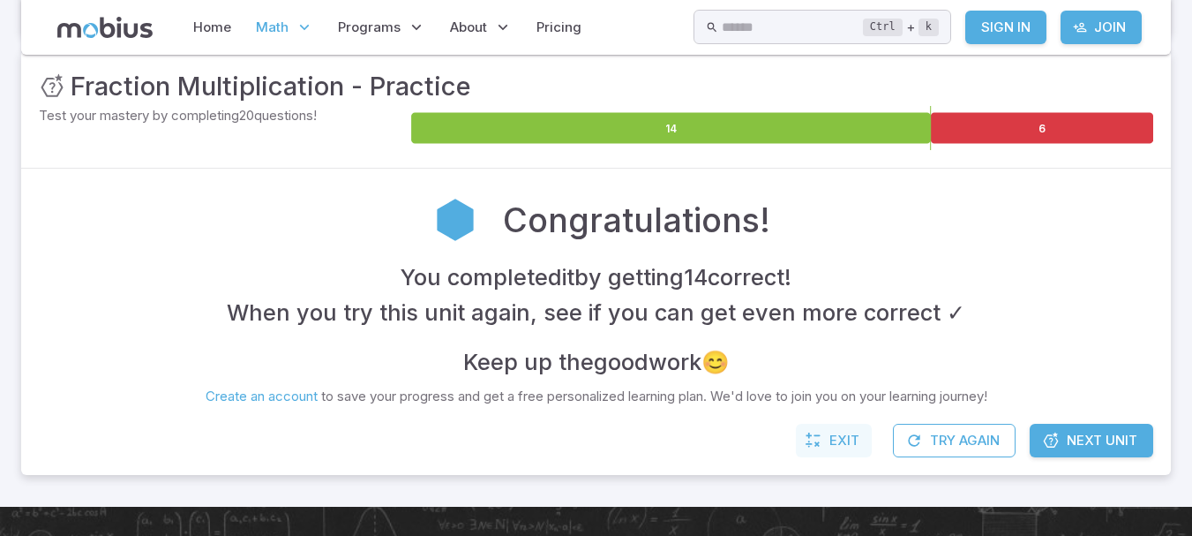
click at [839, 439] on span "Exit" at bounding box center [844, 440] width 30 height 19
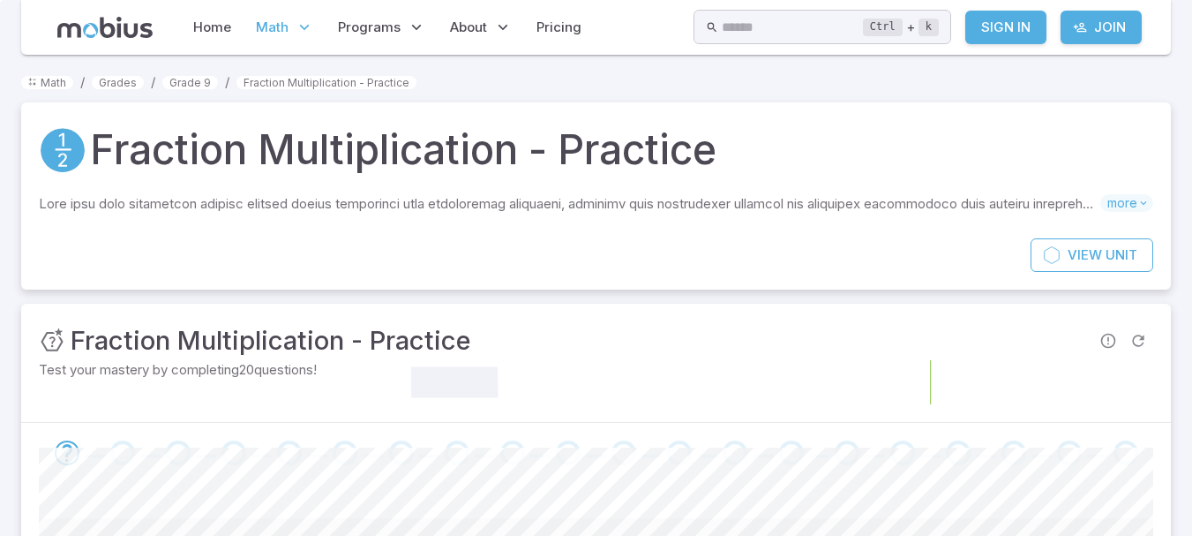
scroll to position [254, 0]
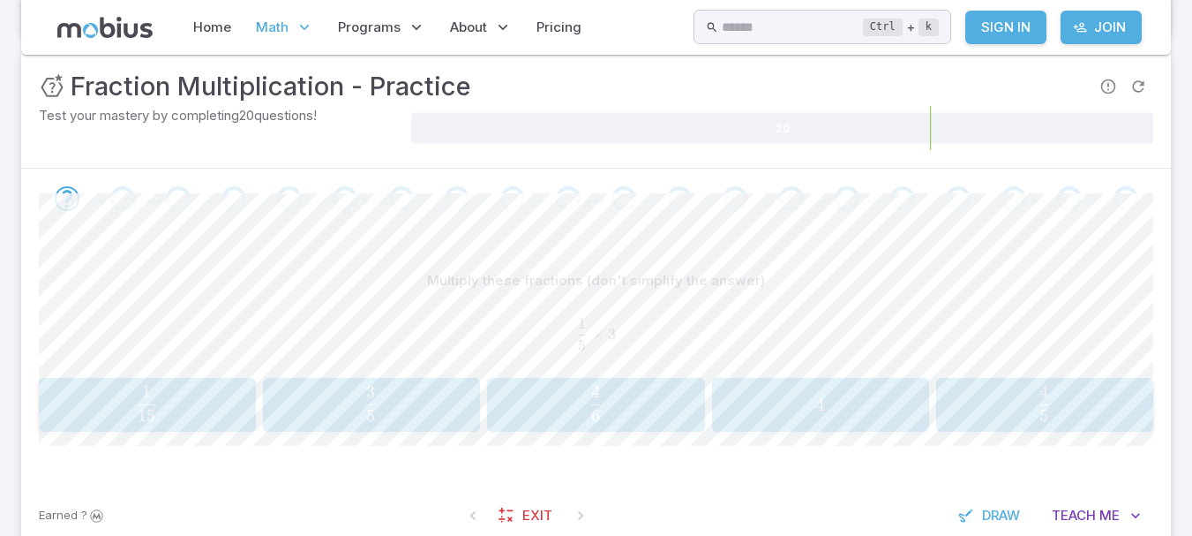
click at [95, 17] on icon at bounding box center [104, 27] width 95 height 21
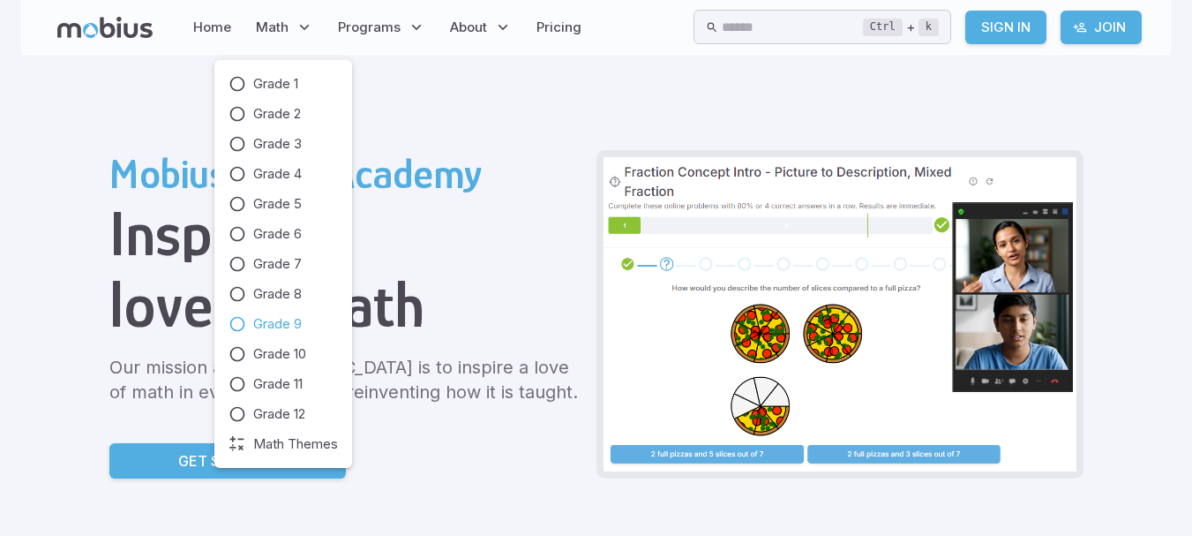
click at [266, 316] on span "Grade 9" at bounding box center [277, 323] width 49 height 19
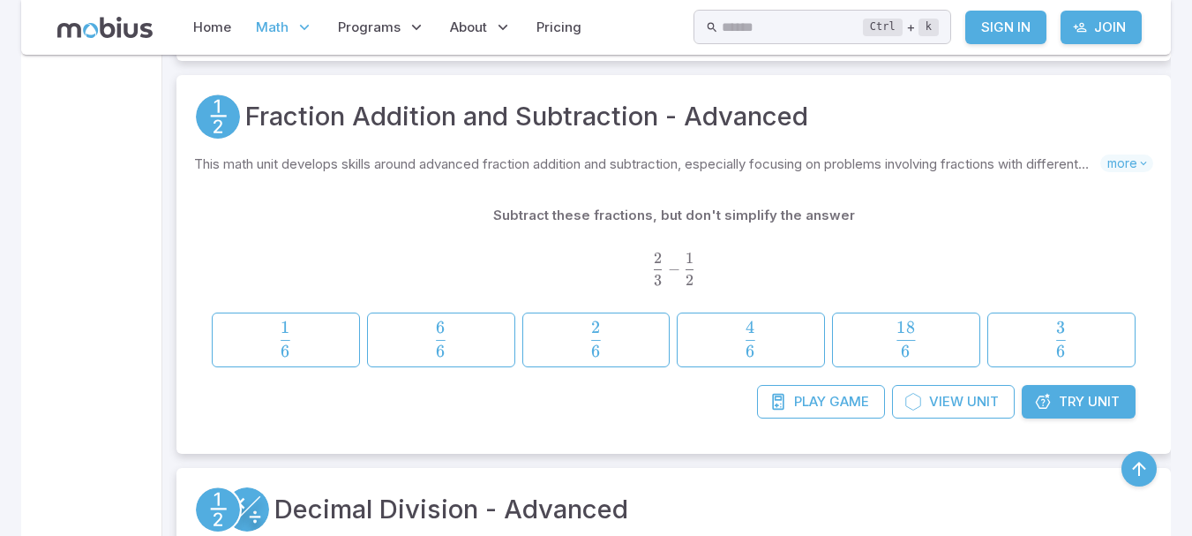
scroll to position [6726, 0]
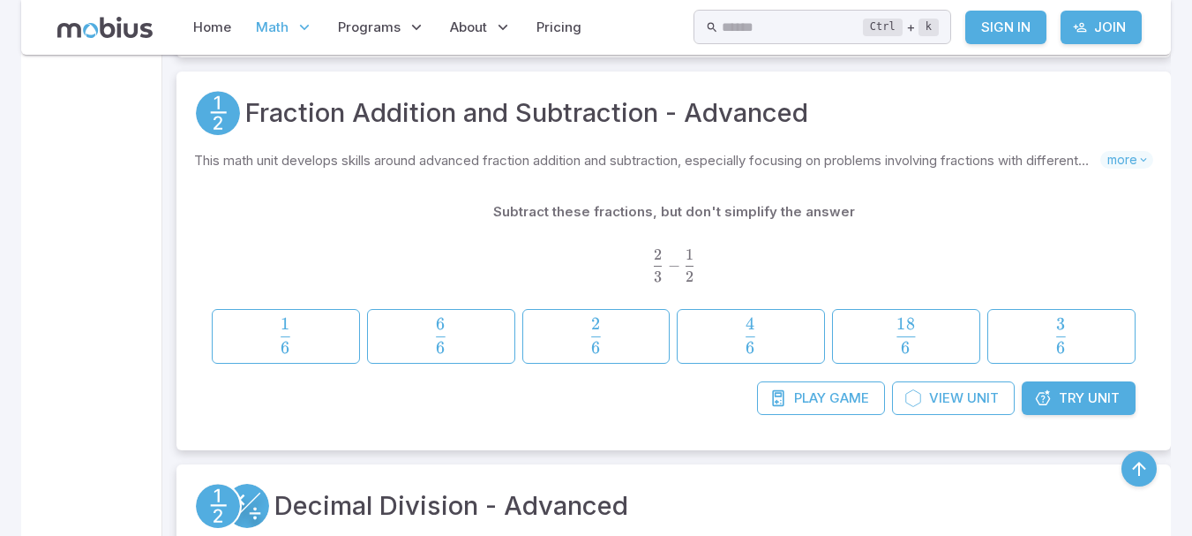
click at [327, 257] on span "3 2 ​ − 2 1 ​" at bounding box center [674, 265] width 924 height 32
click at [491, 331] on span "6 6 ​" at bounding box center [441, 335] width 124 height 35
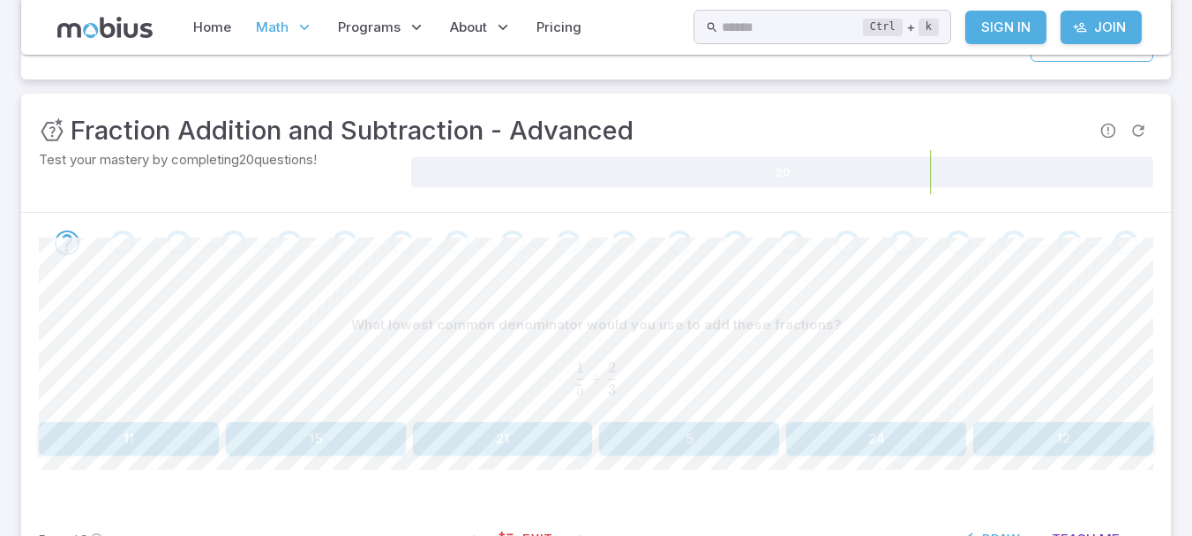
scroll to position [306, 0]
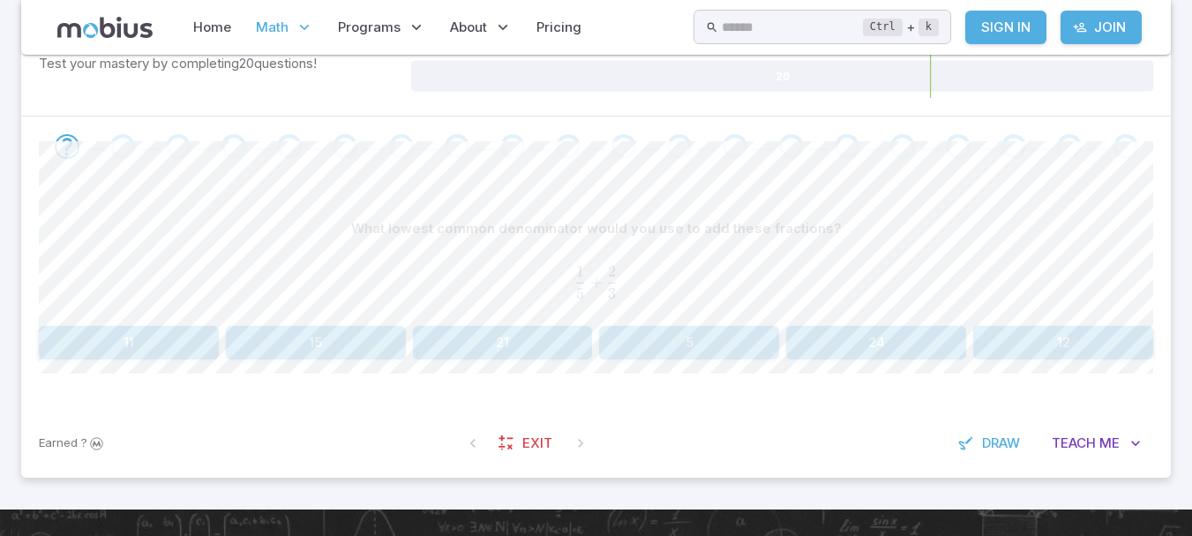
click at [362, 357] on button "15" at bounding box center [316, 343] width 180 height 34
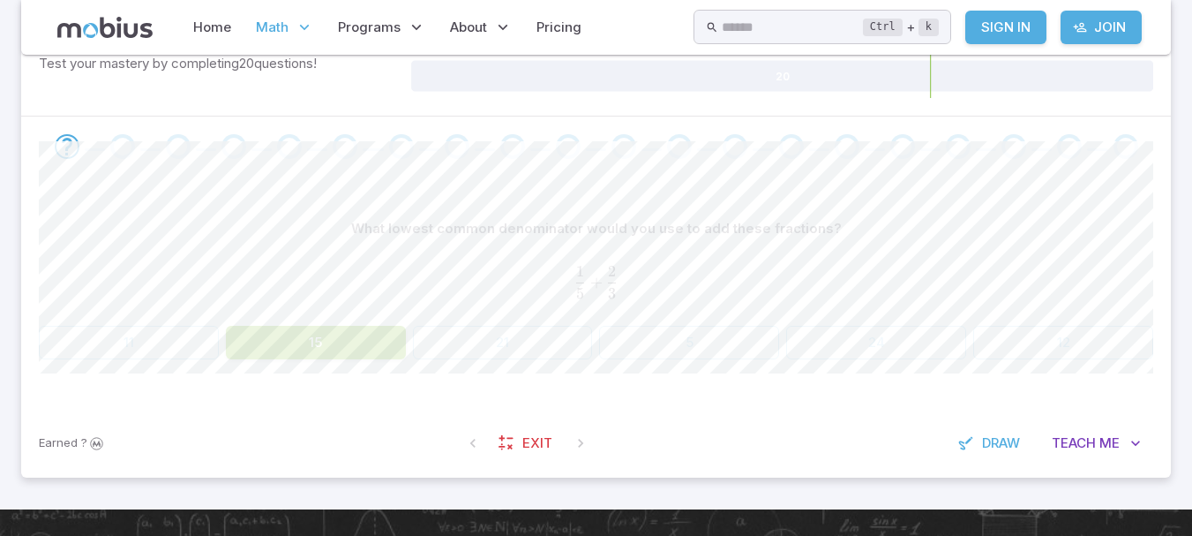
click at [547, 264] on div "1 5 + 2 3 \frac{1}{5} + \frac{2}{3} 5 1 ​ + 3 2 ​" at bounding box center [596, 281] width 1114 height 58
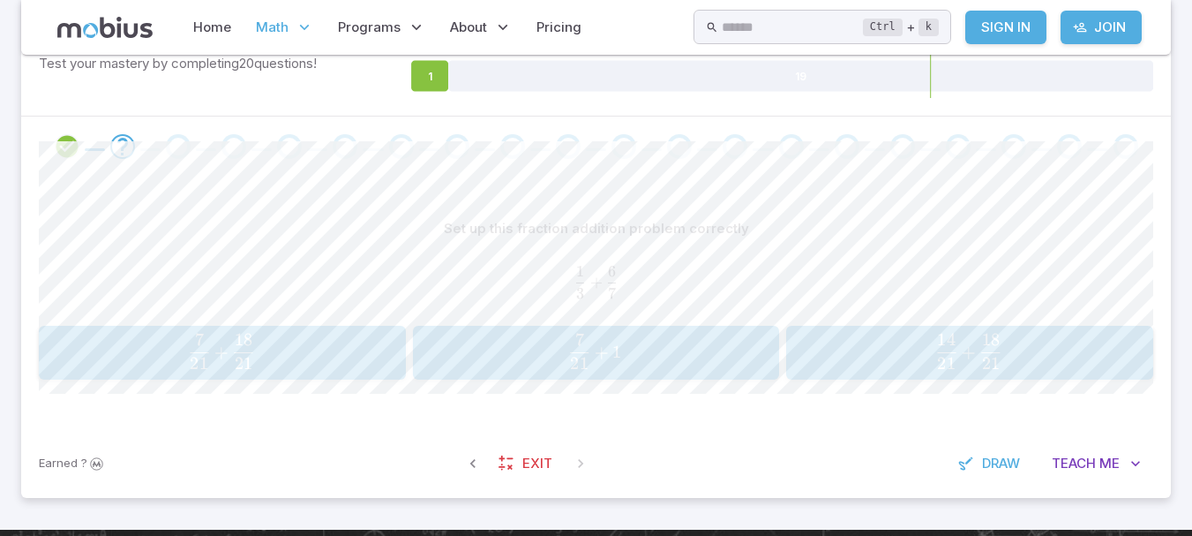
click at [221, 329] on button "7 21 + 18 21 \frac{7}{21} + \frac{18}{21} 21 7 ​ + 21 18 ​" at bounding box center [222, 353] width 367 height 55
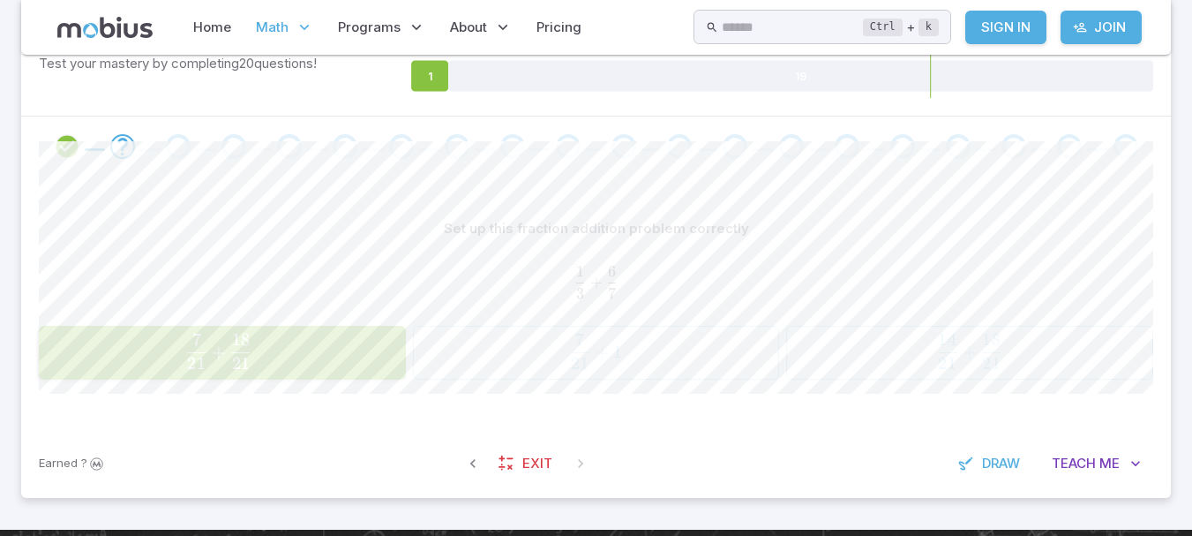
click at [506, 196] on div "Set up this fraction addition problem correctly 1 3 + 6 7 \frac{1}{3} + \frac{6…" at bounding box center [596, 302] width 1114 height 252
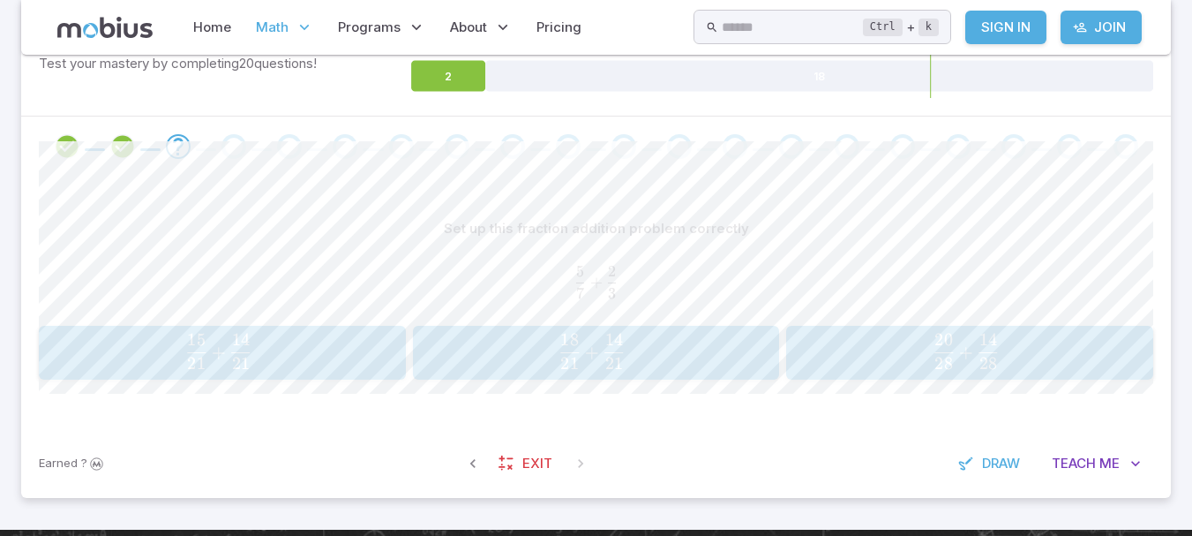
drag, startPoint x: 383, startPoint y: 244, endPoint x: 435, endPoint y: 214, distance: 59.7
click at [429, 217] on div "Set up this fraction addition problem correctly" at bounding box center [596, 229] width 1114 height 34
click at [484, 376] on button "18 21 + 14 21 \frac{18}{21} + \frac{14}{21} 21 18 ​ + 21 14 ​" at bounding box center [596, 353] width 367 height 55
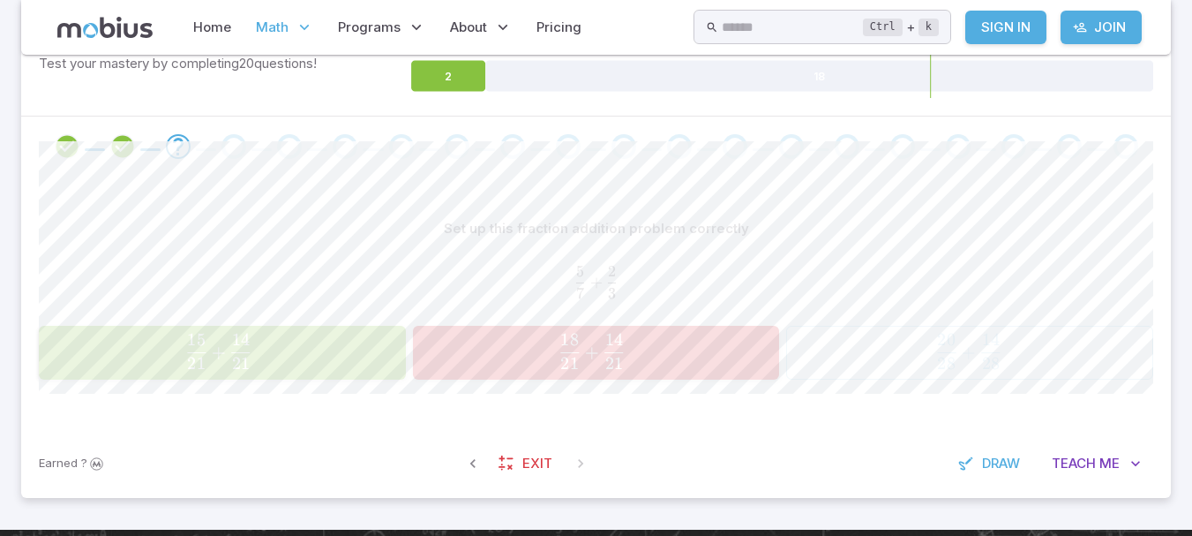
click at [389, 291] on span "7 5 ​ + 3 2 ​" at bounding box center [596, 282] width 1114 height 32
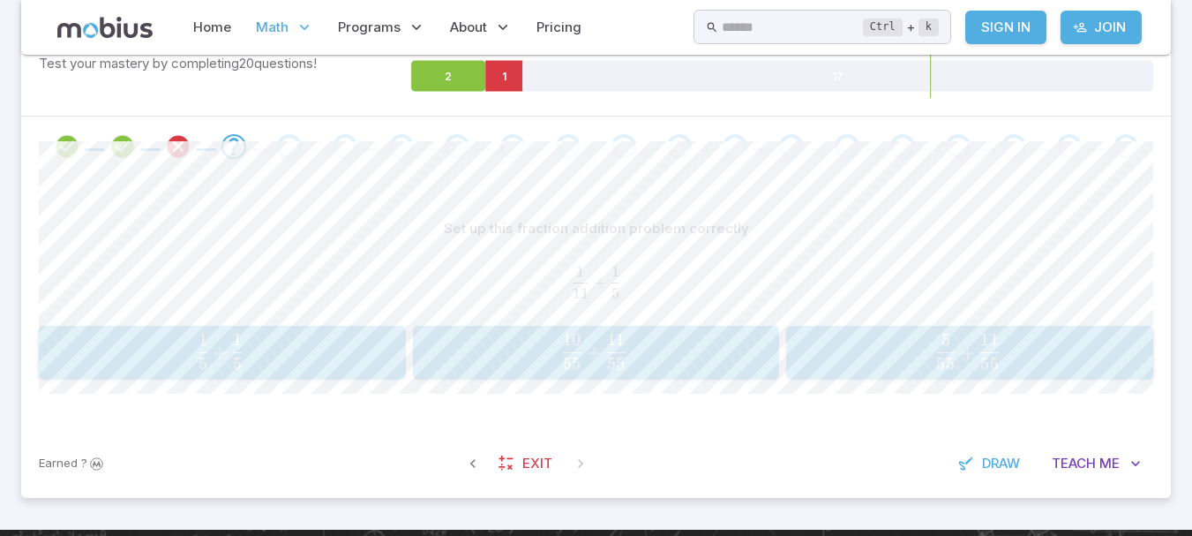
click at [511, 343] on span "55 10 ​ + 55 11 ​" at bounding box center [594, 351] width 330 height 35
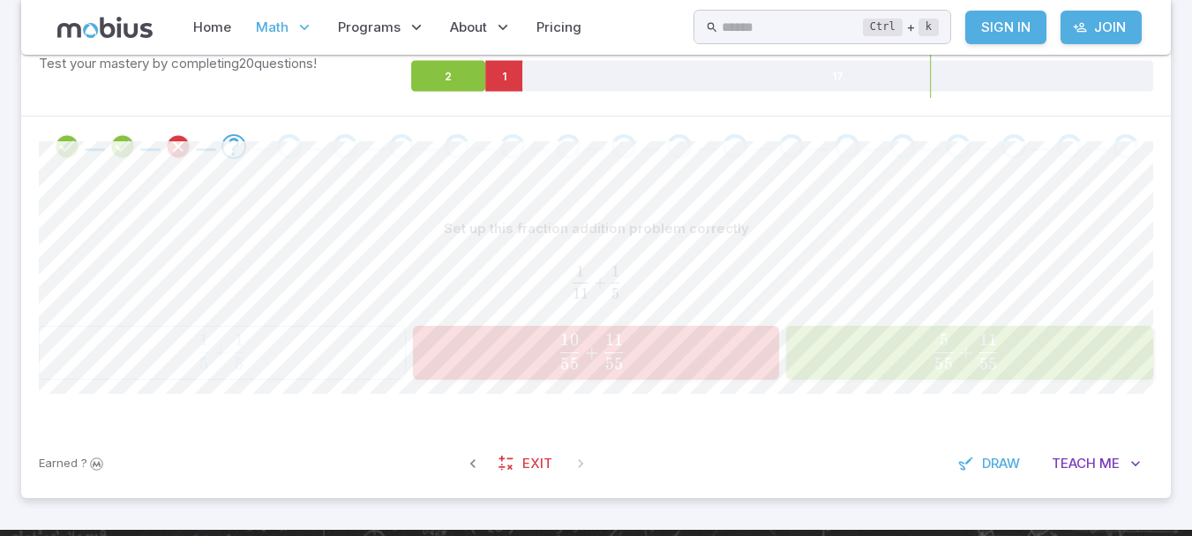
click at [511, 343] on span "55 10 ​ + 55 11 ​" at bounding box center [592, 351] width 334 height 35
click at [897, 355] on span "55 5 ​ + 55 11 ​" at bounding box center [966, 351] width 334 height 35
click at [897, 355] on span "55 5 ​ + 55 11 ​" at bounding box center [968, 351] width 330 height 35
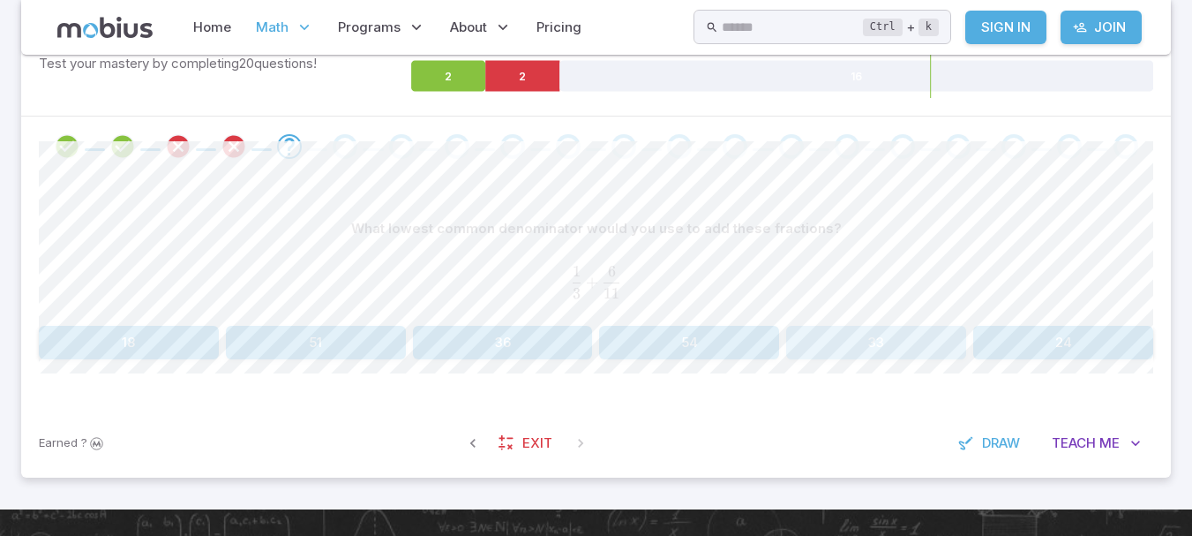
click at [812, 353] on button "33" at bounding box center [876, 343] width 180 height 34
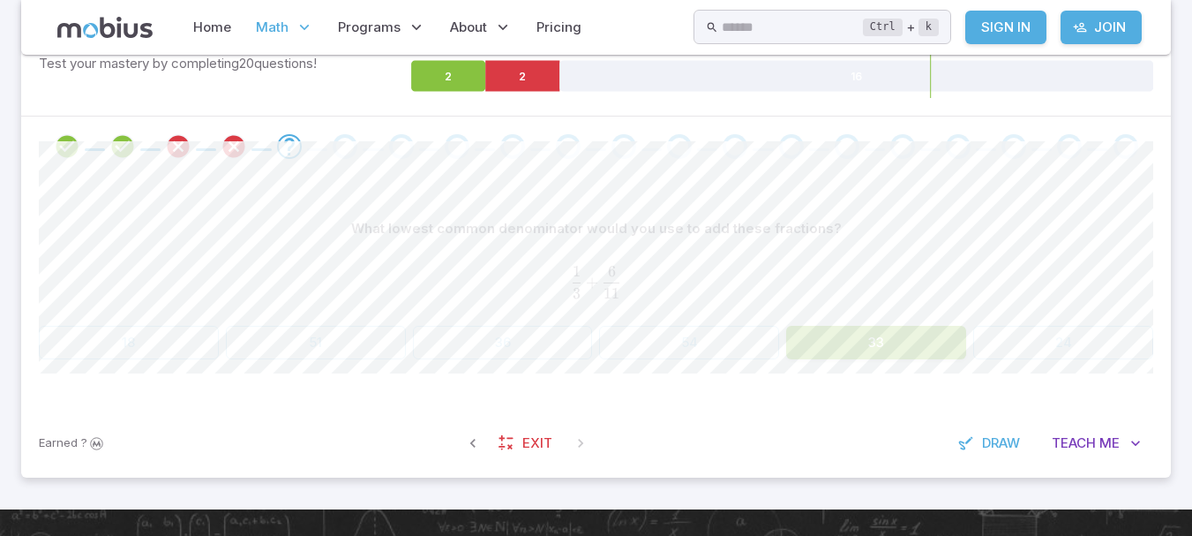
click at [851, 424] on div "Earned ? Exit Draw Teach Me" at bounding box center [596, 443] width 1150 height 69
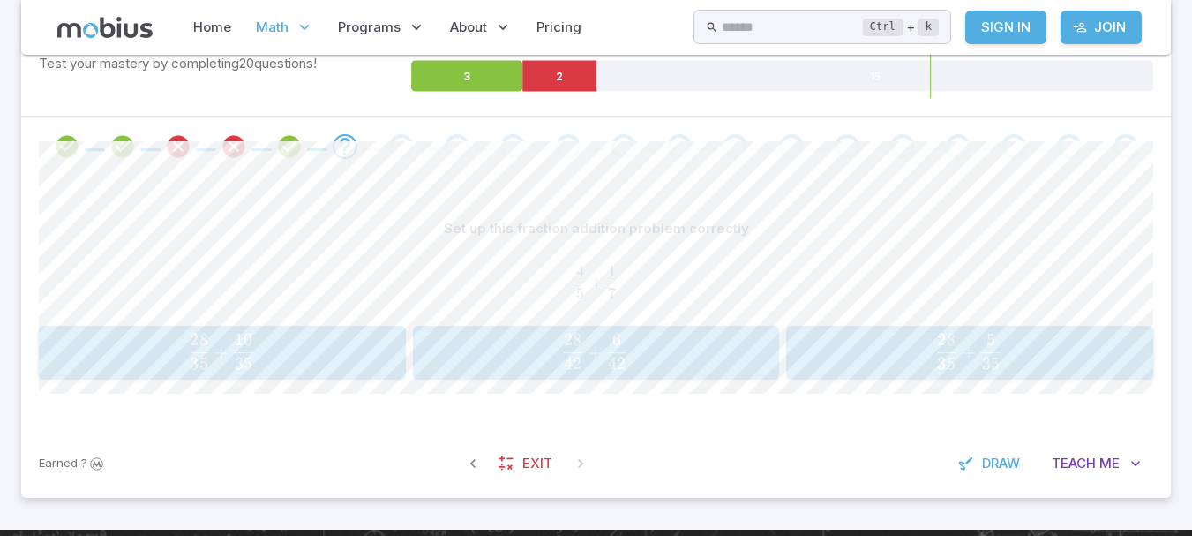
click at [409, 374] on div "28 35 + 10 35 \frac{28}{35} + \frac{10}{35} 35 28 ​ + 35 10 ​ 28 42 + 6 42 \fra…" at bounding box center [596, 353] width 1114 height 55
click at [373, 362] on span "35 28 ​ + 35 10 ​" at bounding box center [221, 351] width 328 height 35
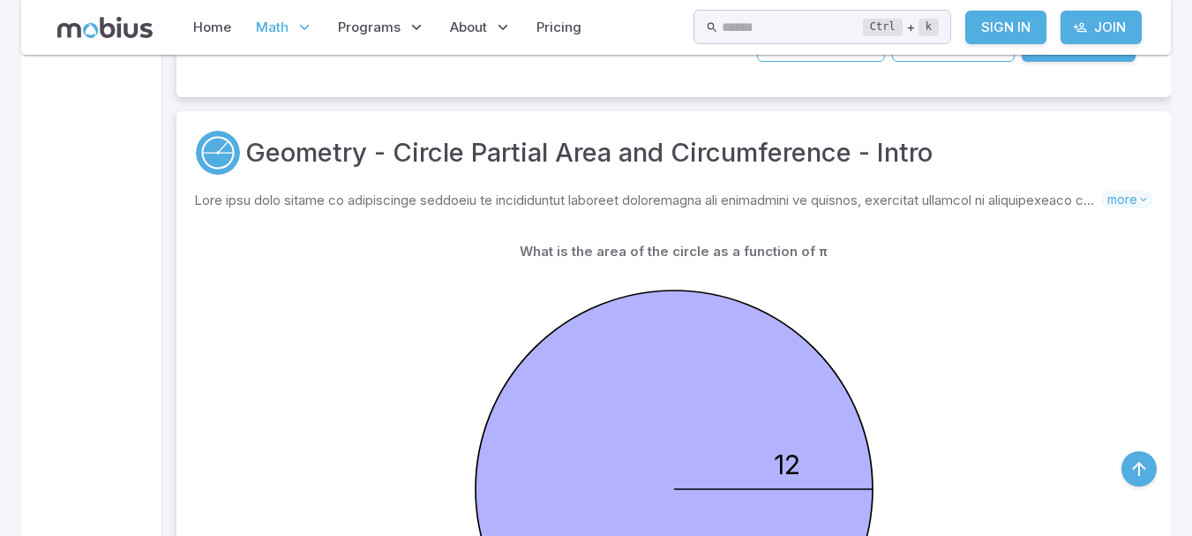
scroll to position [8596, 0]
